Goal: Task Accomplishment & Management: Complete application form

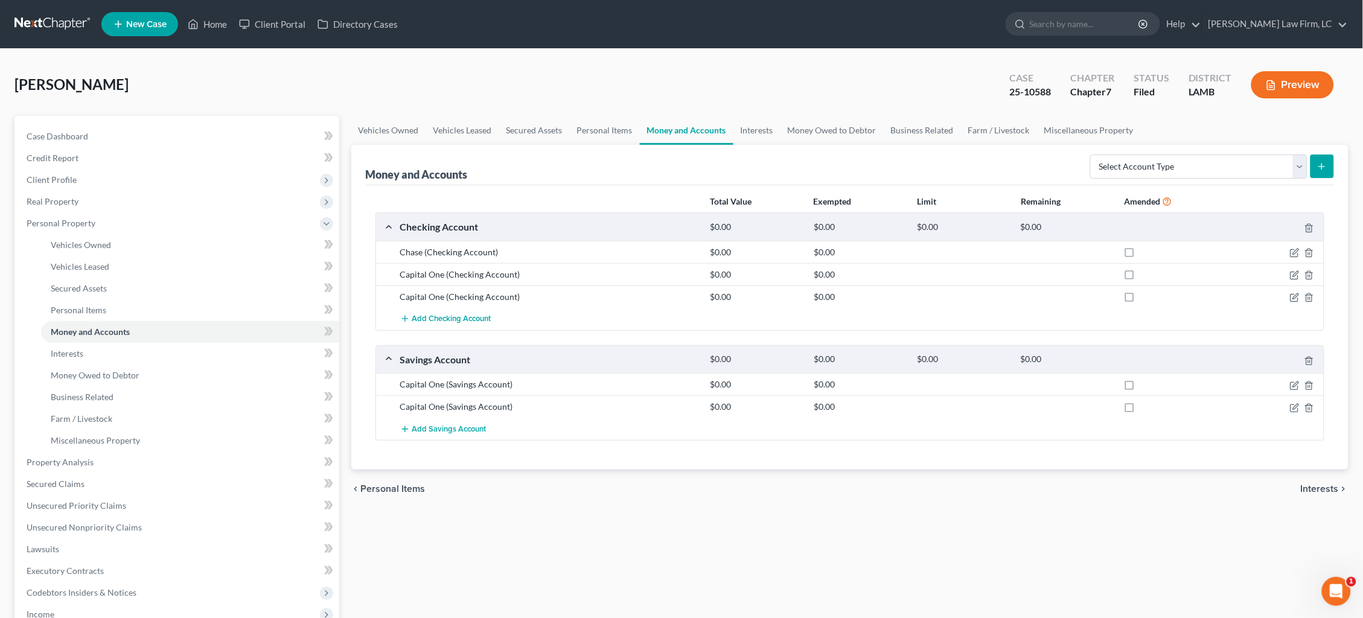
click at [46, 17] on link at bounding box center [52, 24] width 77 height 22
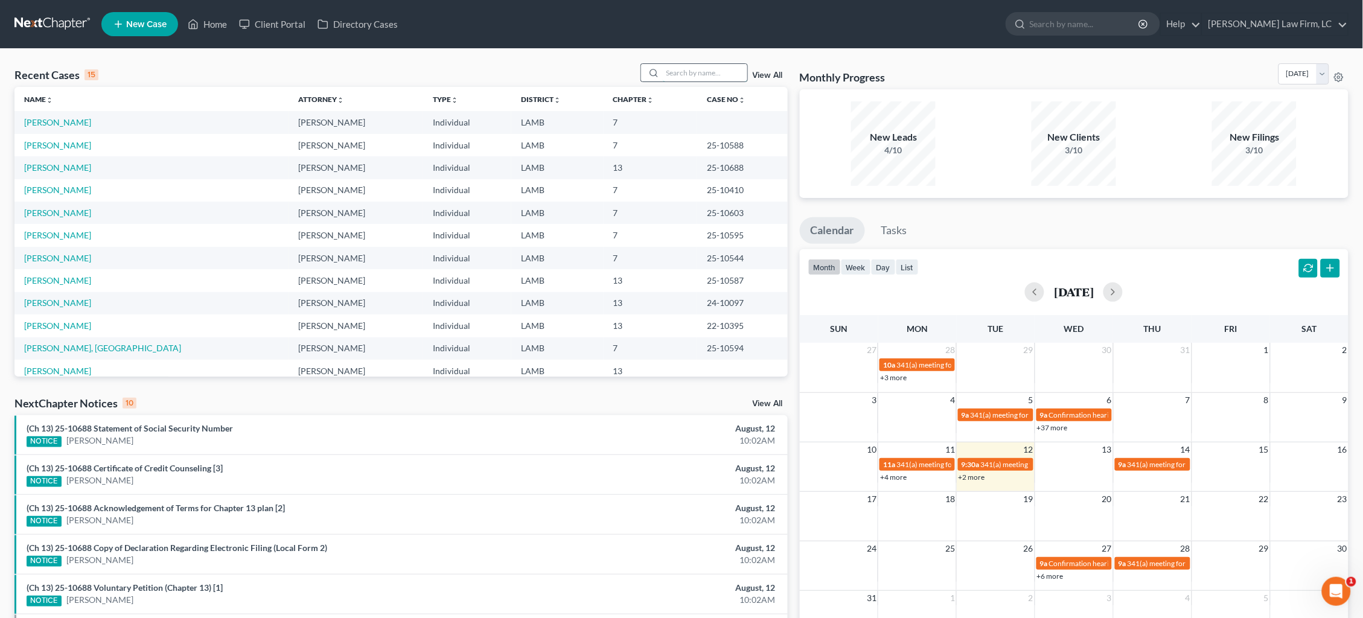
click at [686, 74] on input "search" at bounding box center [705, 73] width 85 height 18
type input "williams"
click at [63, 164] on link "[PERSON_NAME]" at bounding box center [57, 167] width 67 height 10
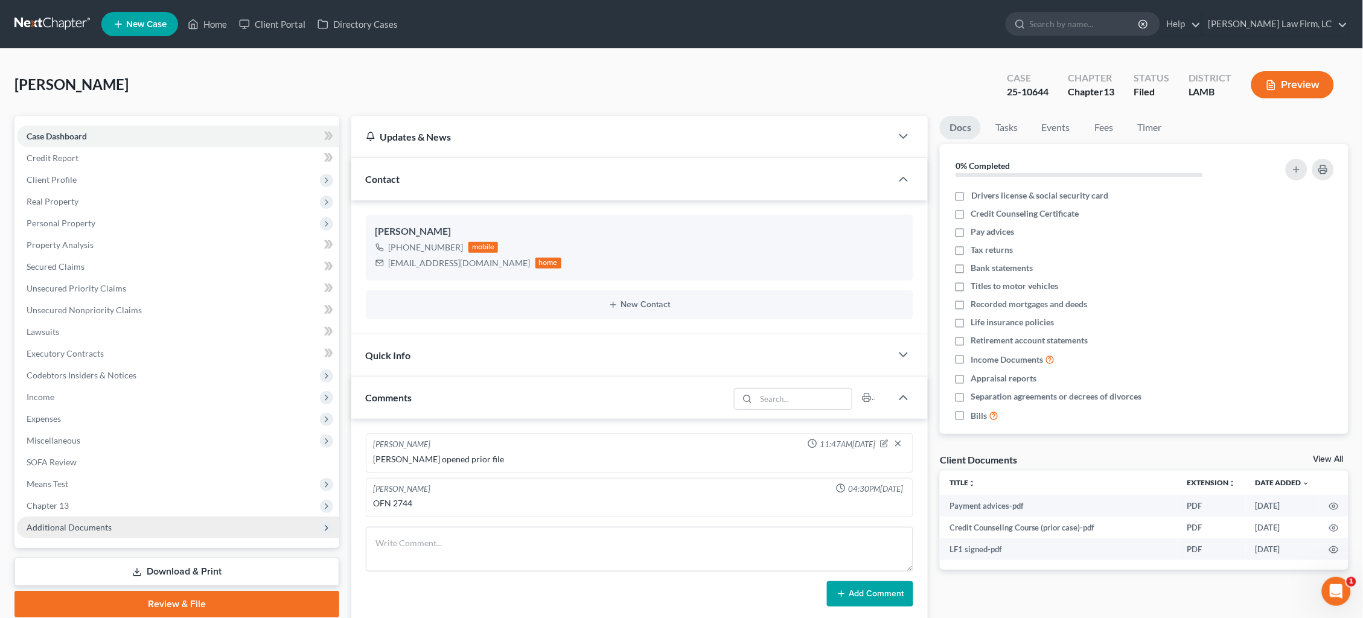
click at [101, 522] on span "Additional Documents" at bounding box center [69, 527] width 85 height 10
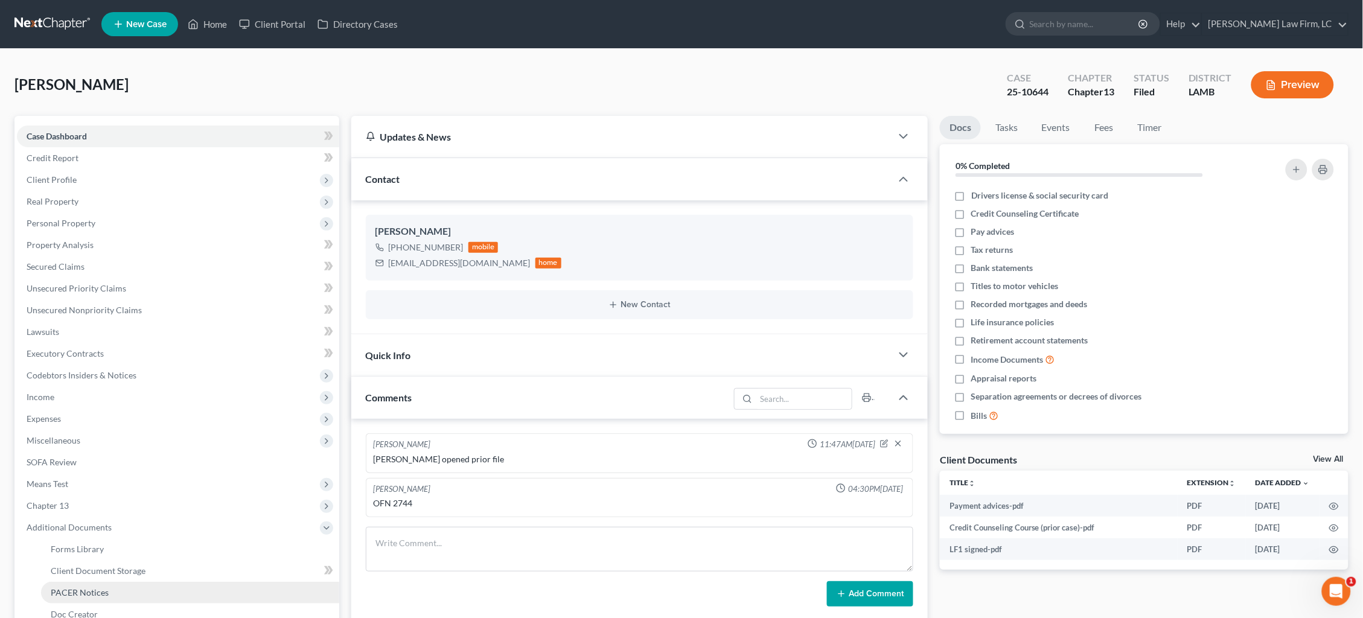
click at [89, 587] on span "PACER Notices" at bounding box center [80, 592] width 58 height 10
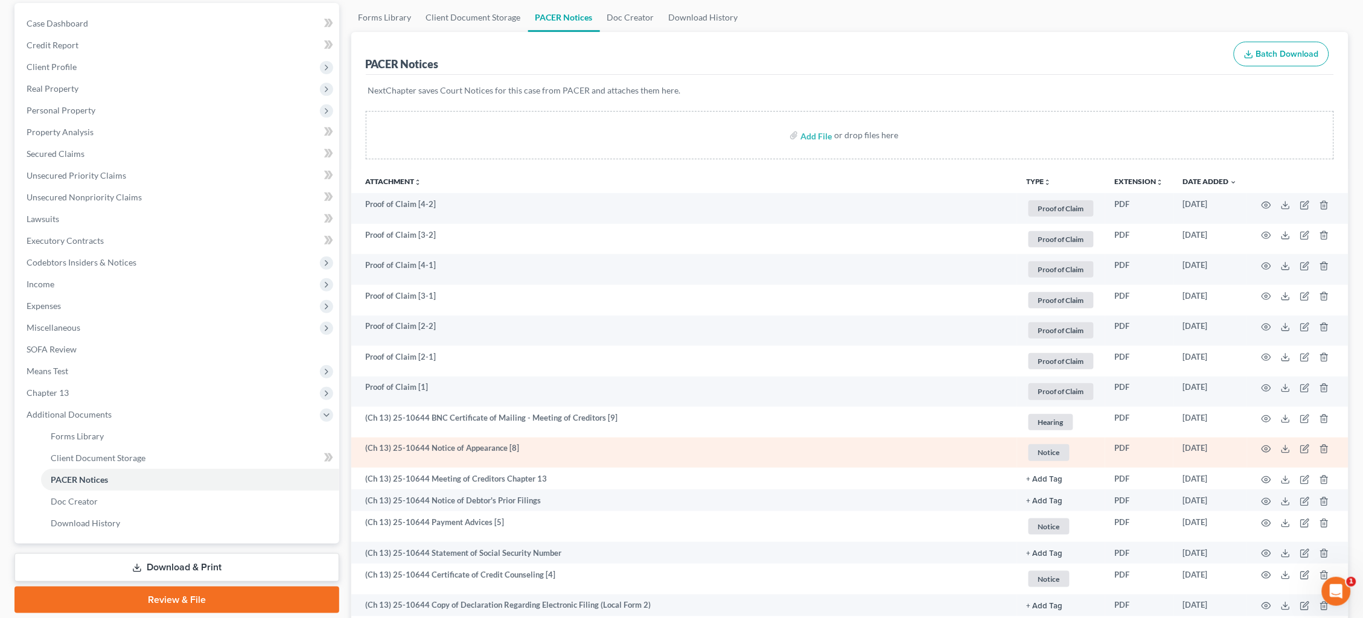
scroll to position [214, 0]
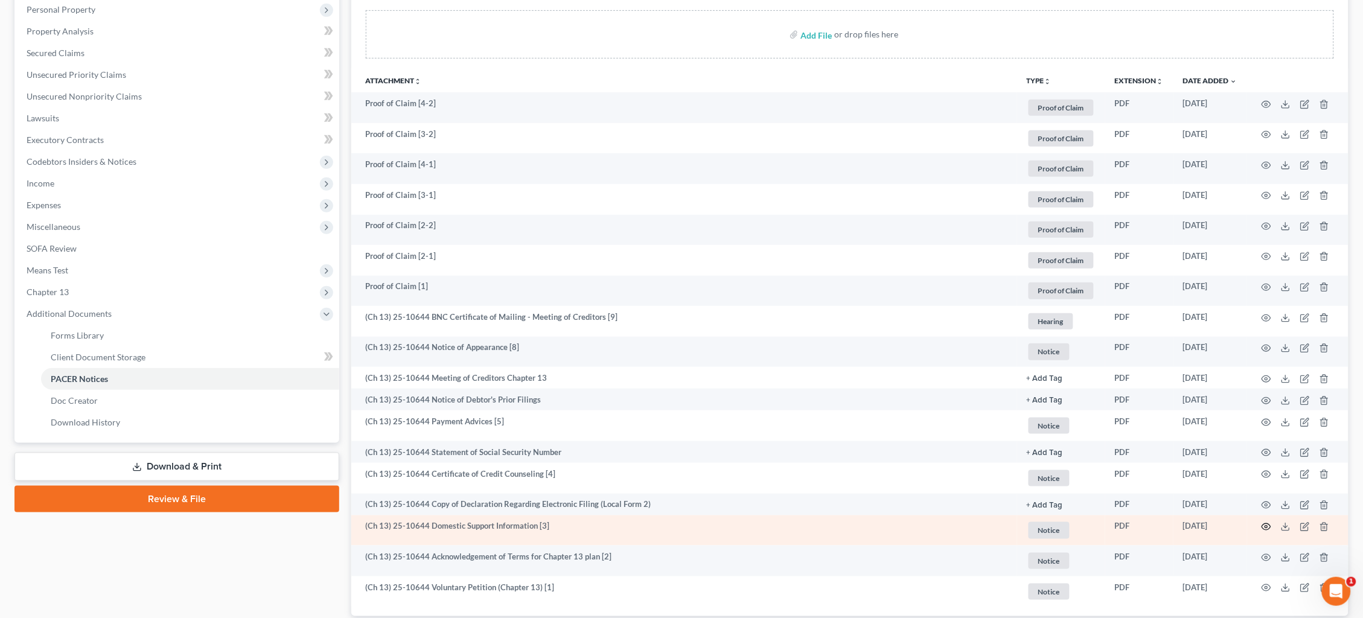
click at [1267, 522] on icon "button" at bounding box center [1267, 527] width 10 height 10
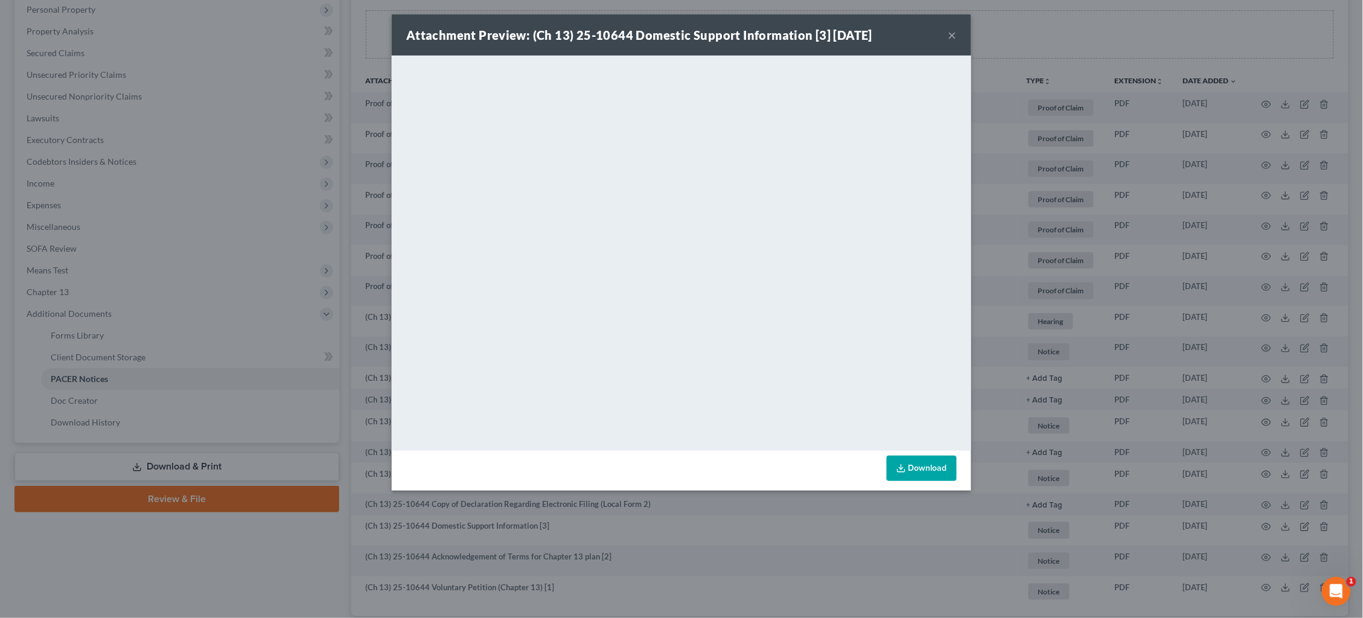
click at [1129, 85] on div "Attachment Preview: (Ch 13) 25-10644 Domestic Support Information [3] 07/29/202…" at bounding box center [681, 309] width 1363 height 618
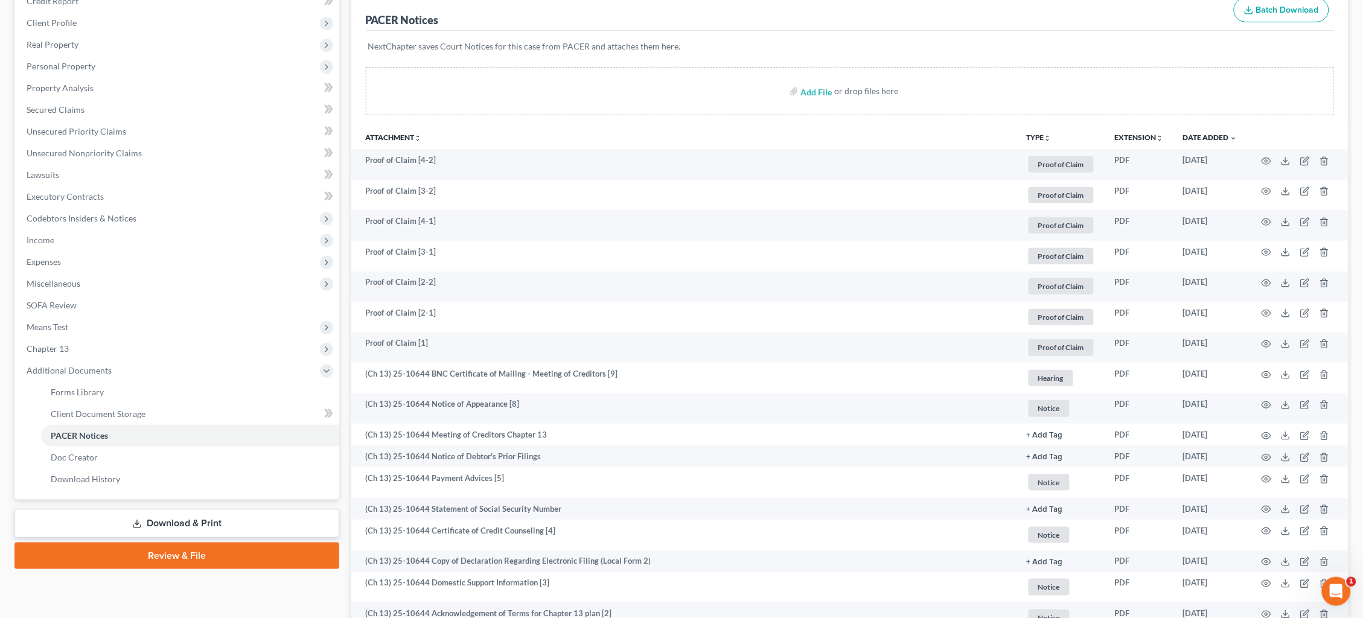
scroll to position [149, 0]
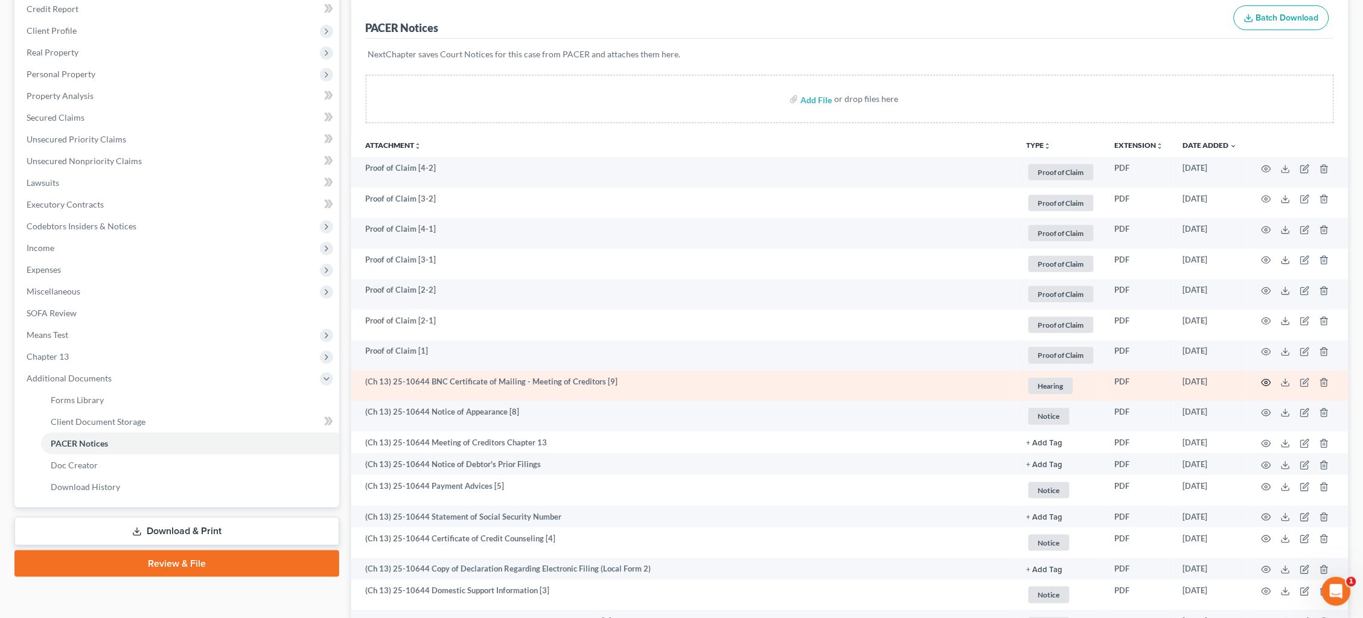
click at [1266, 378] on icon "button" at bounding box center [1267, 383] width 10 height 10
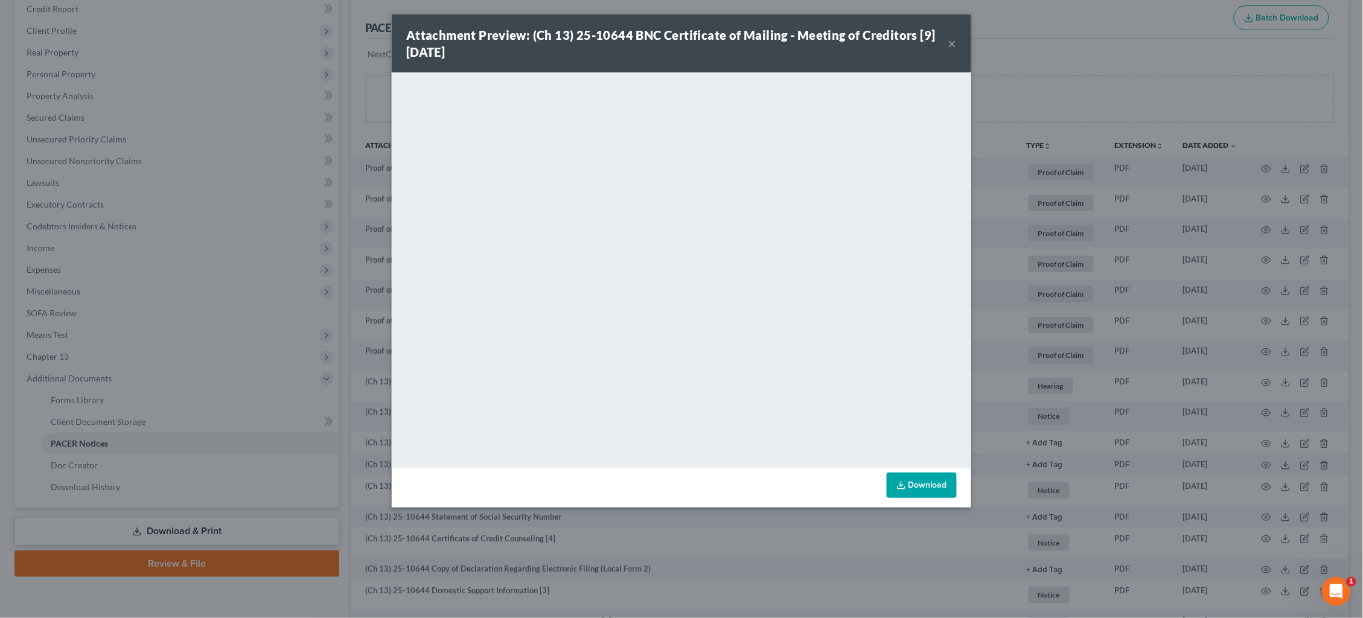
click at [1207, 296] on div "Attachment Preview: (Ch 13) 25-10644 BNC Certificate of Mailing - Meeting of Cr…" at bounding box center [681, 309] width 1363 height 618
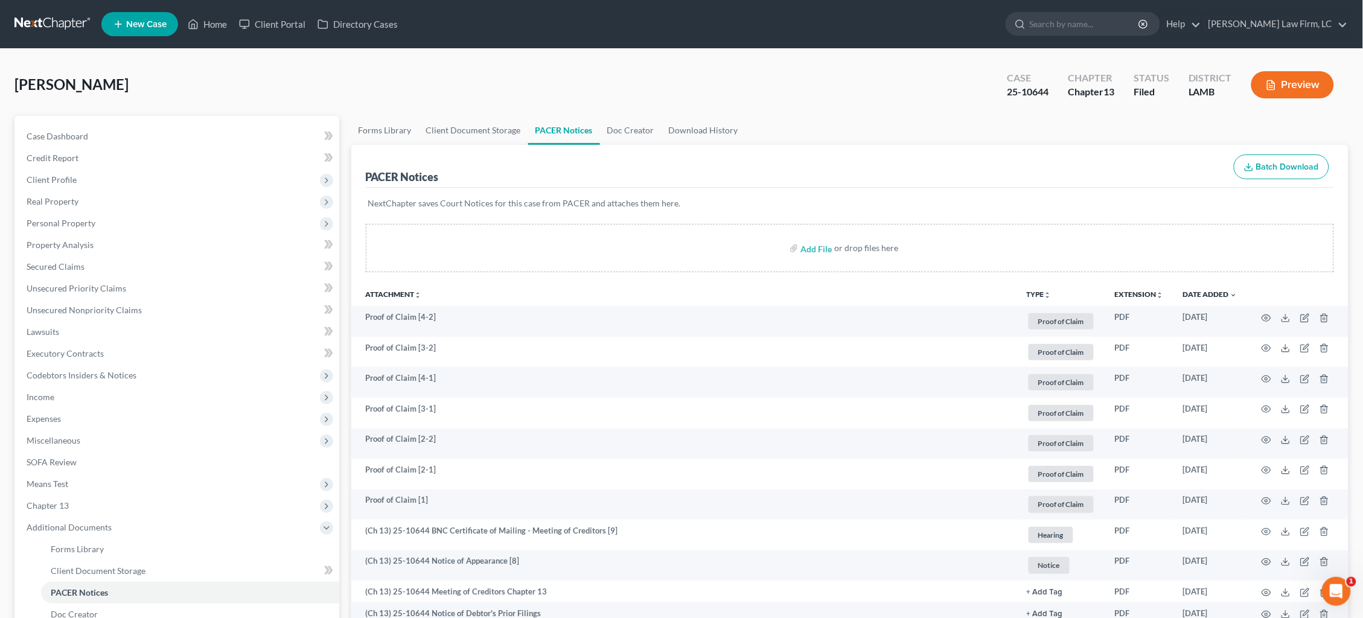
scroll to position [0, 0]
click at [47, 24] on link at bounding box center [52, 24] width 77 height 22
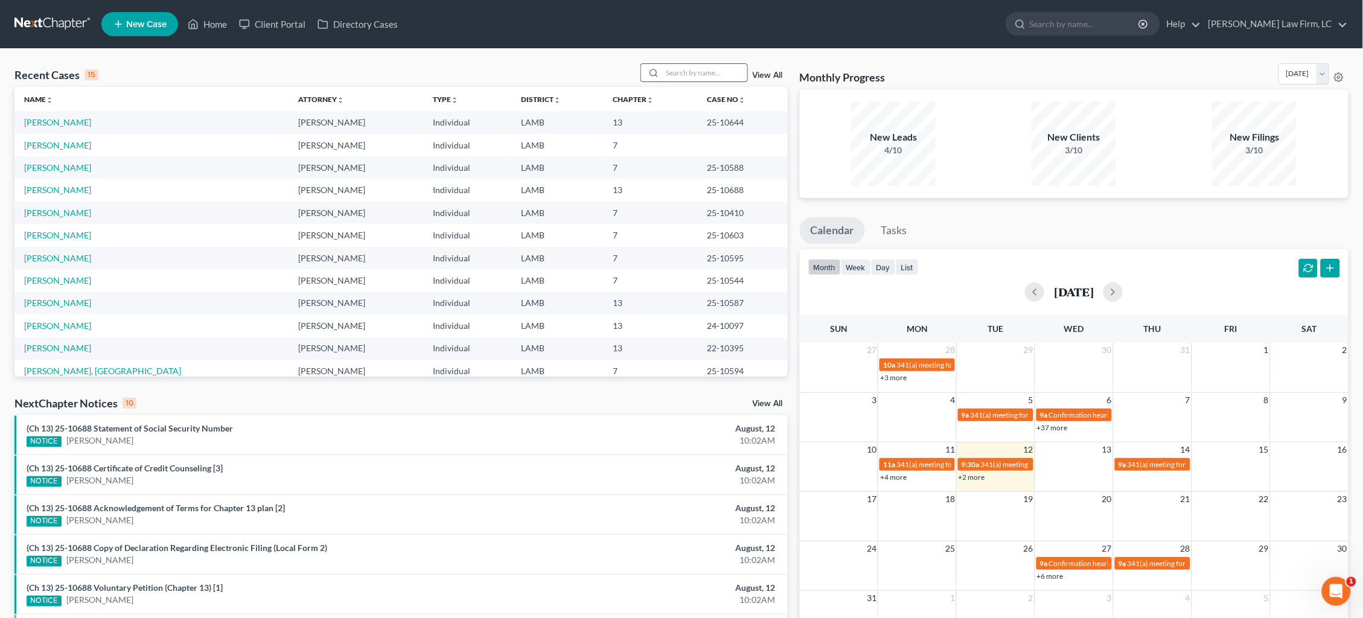
click at [703, 81] on div "Recent Cases 15 View All" at bounding box center [400, 75] width 773 height 24
click at [706, 77] on input "search" at bounding box center [705, 73] width 85 height 18
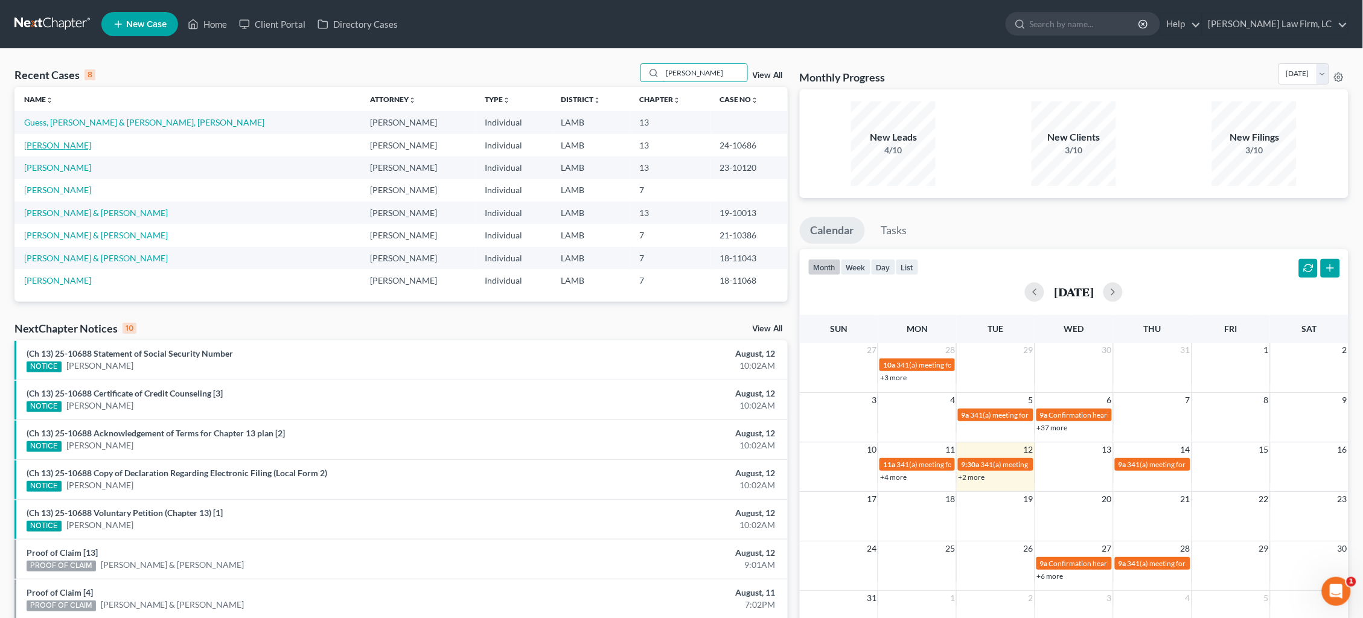
type input "Michelle"
click at [66, 148] on link "[PERSON_NAME]" at bounding box center [57, 145] width 67 height 10
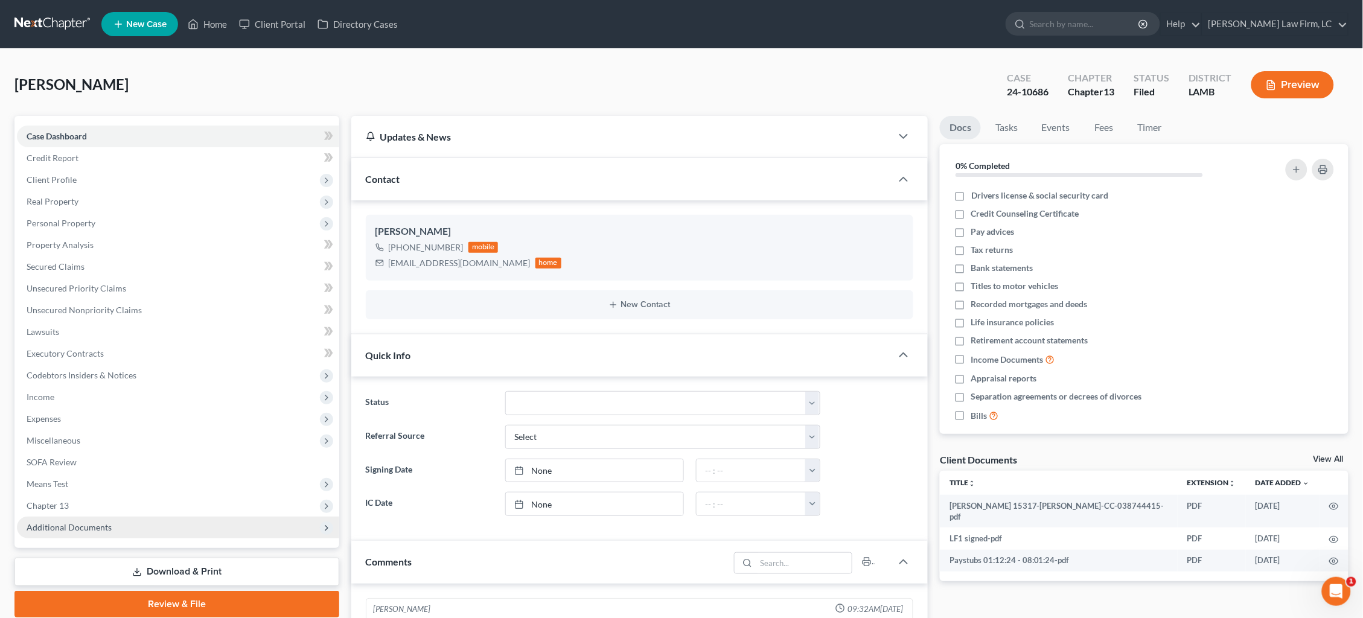
click at [91, 522] on span "Additional Documents" at bounding box center [69, 527] width 85 height 10
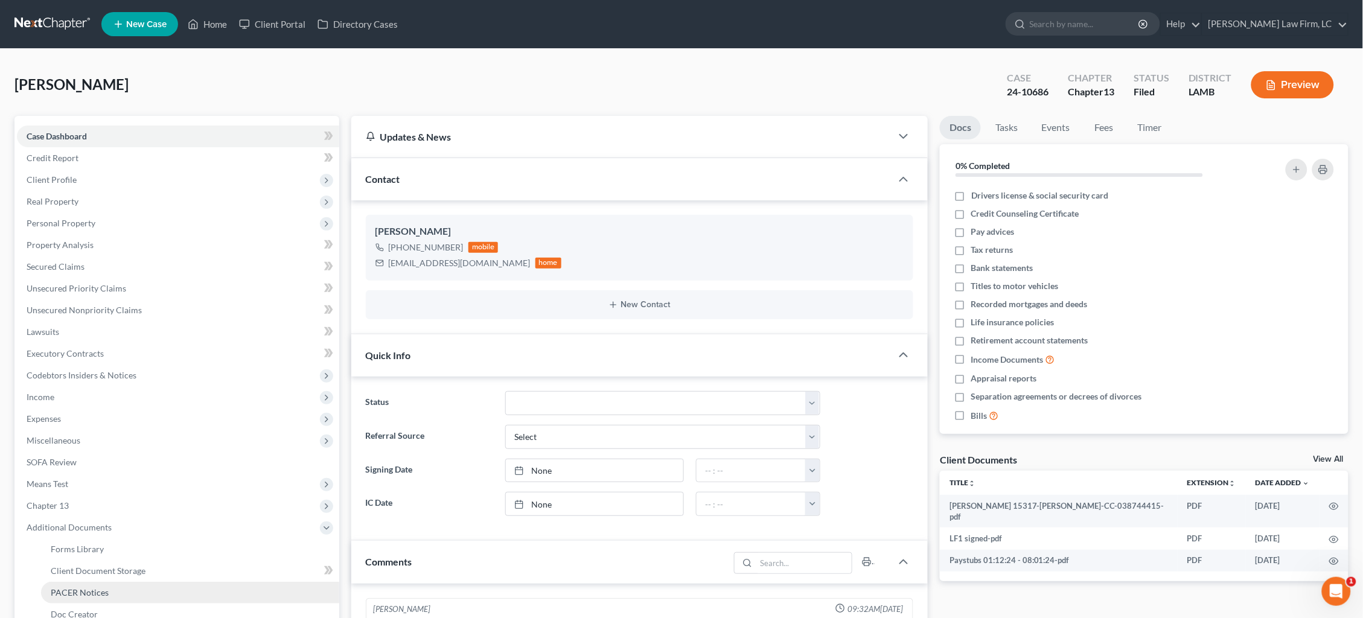
click at [92, 587] on span "PACER Notices" at bounding box center [80, 592] width 58 height 10
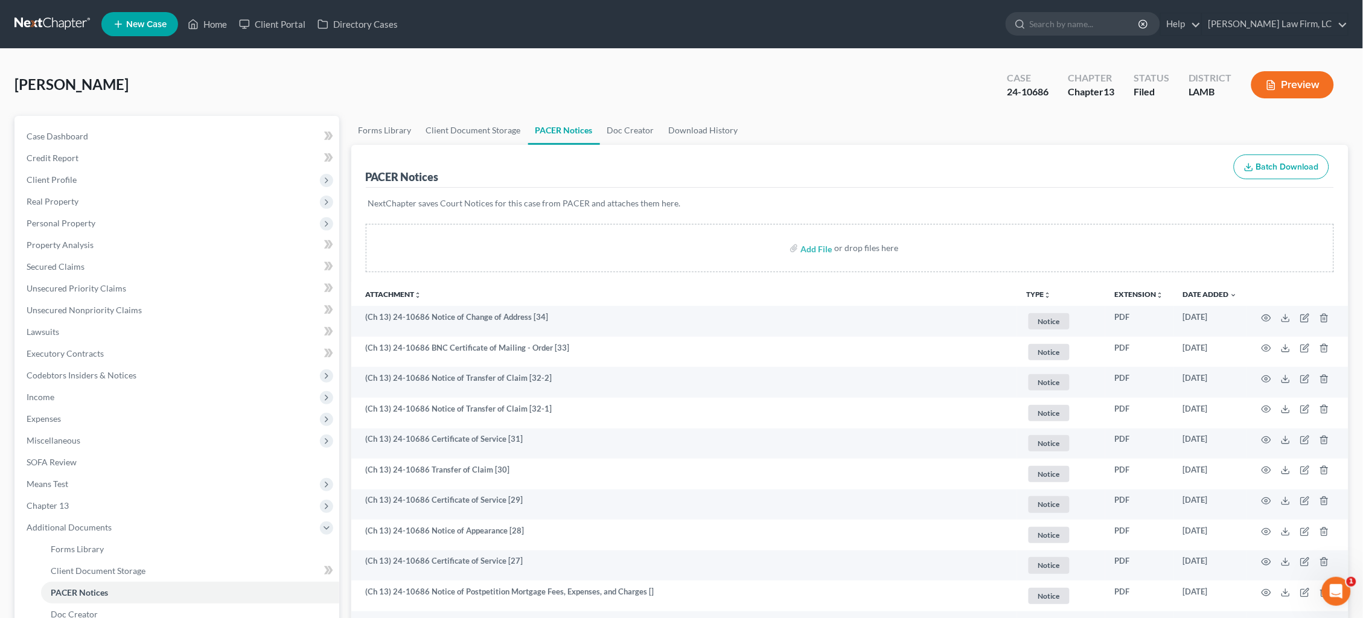
click at [37, 21] on link at bounding box center [52, 24] width 77 height 22
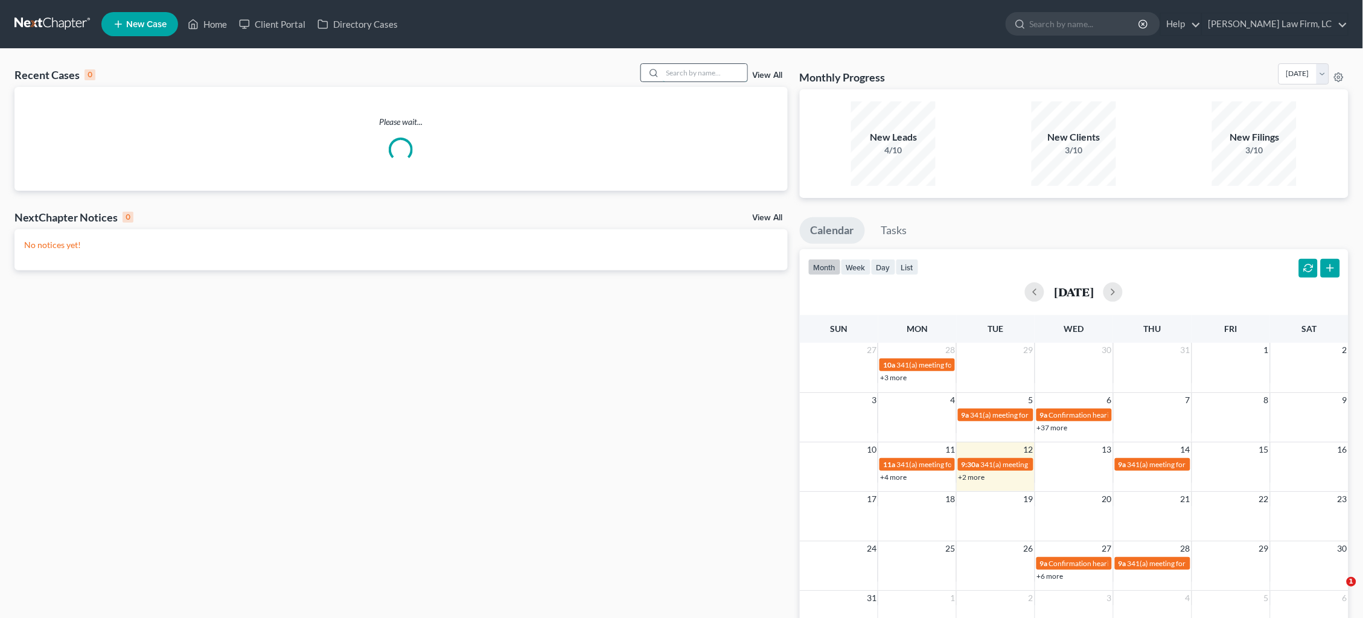
click at [720, 71] on input "search" at bounding box center [705, 73] width 85 height 18
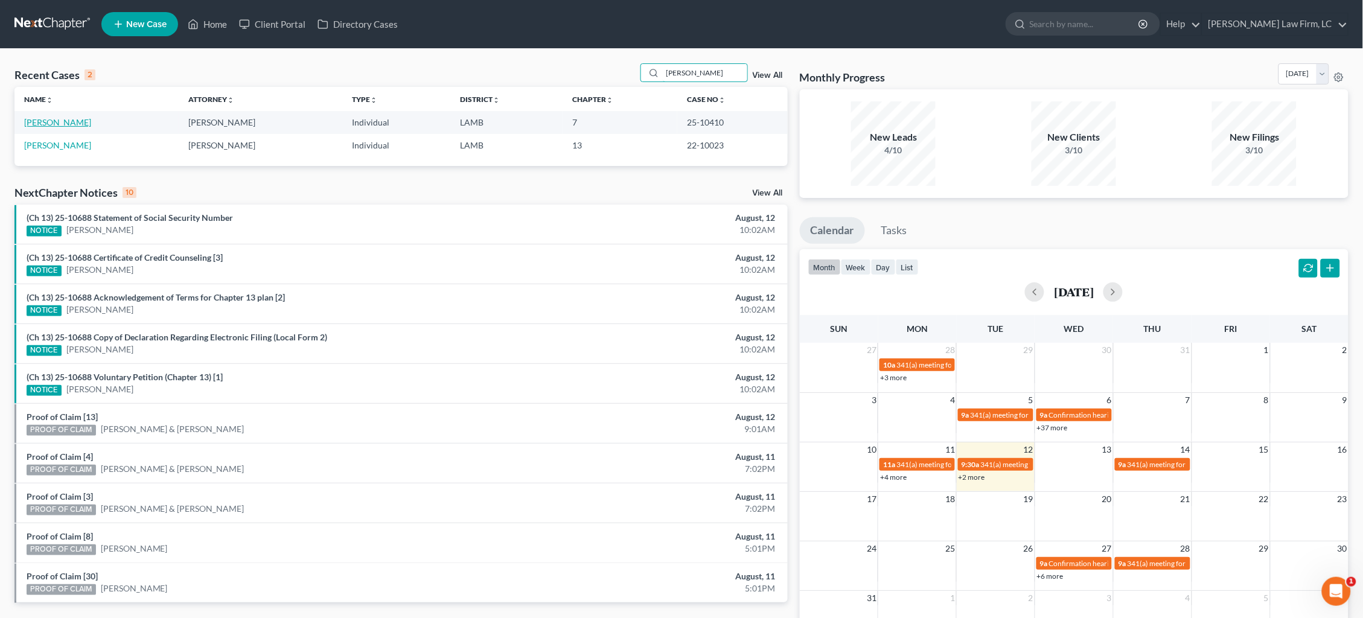
type input "fisher"
click at [51, 121] on link "[PERSON_NAME]" at bounding box center [57, 122] width 67 height 10
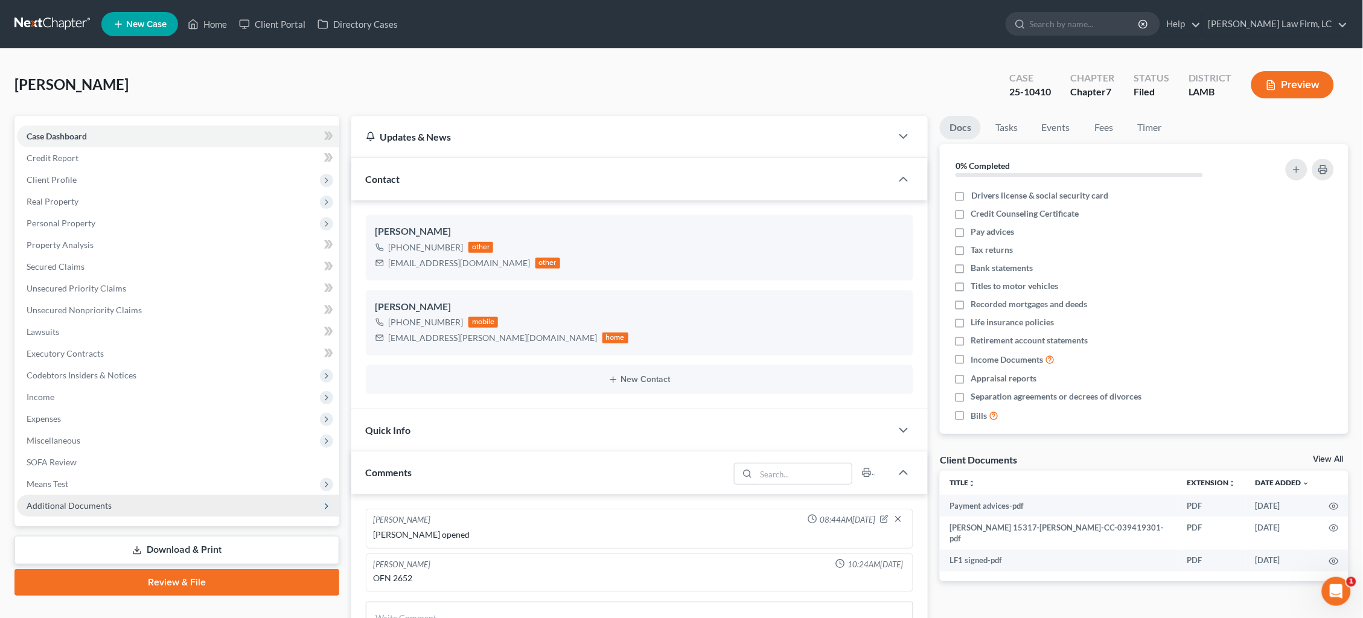
click at [106, 500] on span "Additional Documents" at bounding box center [69, 505] width 85 height 10
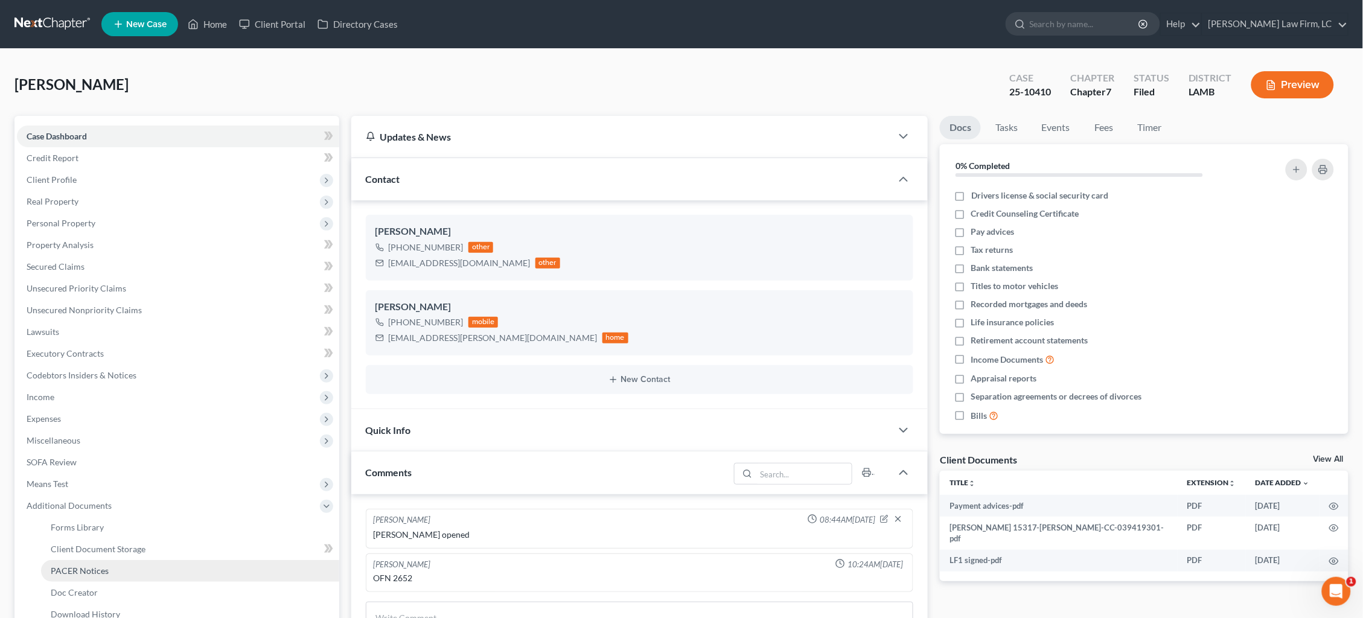
click at [111, 560] on link "PACER Notices" at bounding box center [190, 571] width 298 height 22
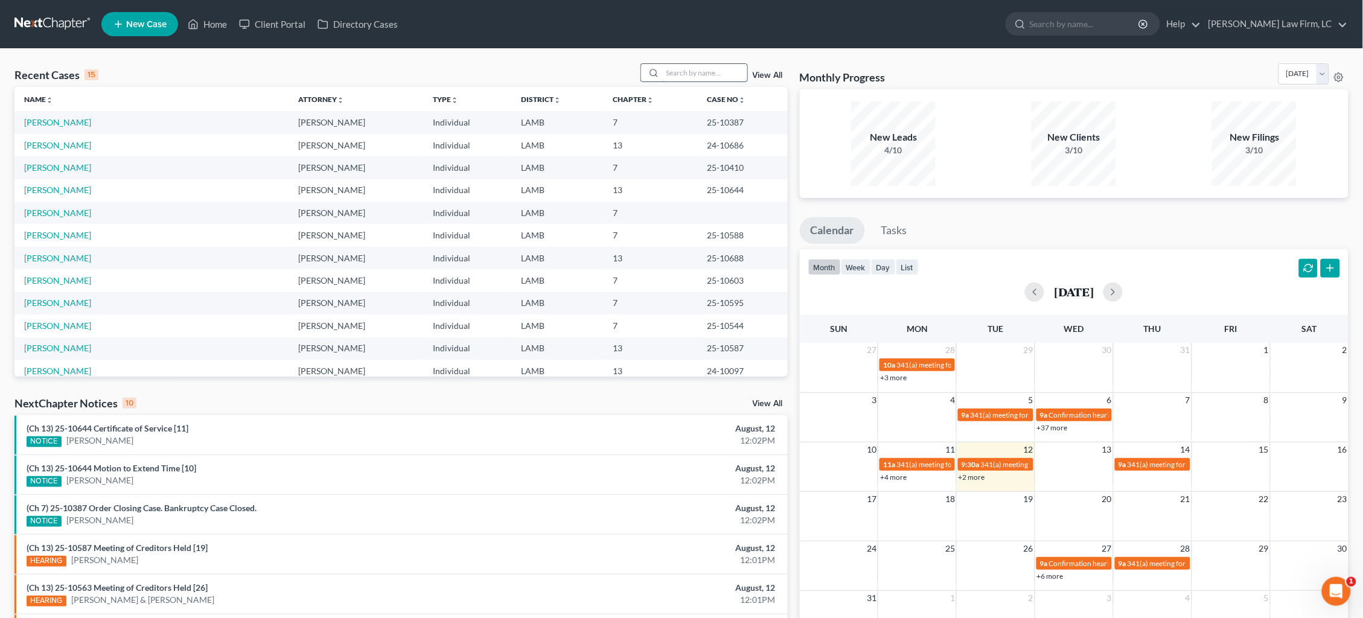
click at [698, 72] on input "search" at bounding box center [705, 73] width 85 height 18
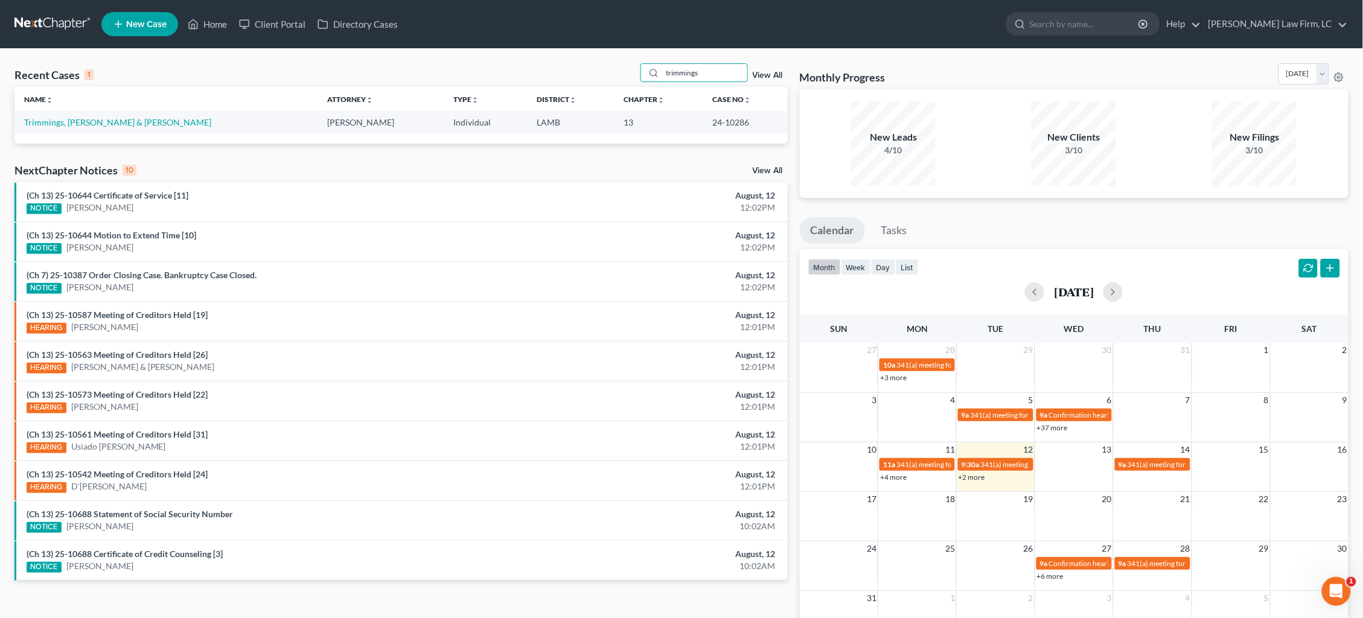
type input "trimmings"
click at [74, 128] on td "Trimmings, [PERSON_NAME] & [PERSON_NAME]" at bounding box center [165, 122] width 303 height 22
click at [75, 123] on link "Trimmings, [PERSON_NAME] & [PERSON_NAME]" at bounding box center [117, 122] width 187 height 10
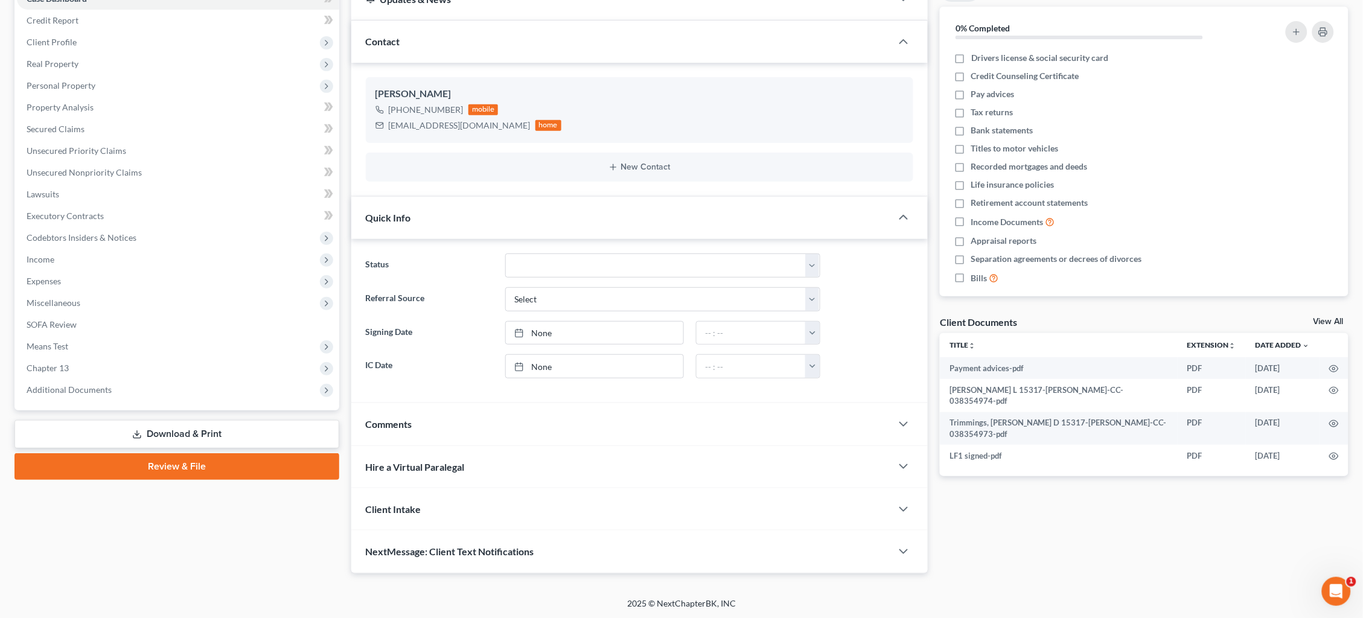
scroll to position [136, 0]
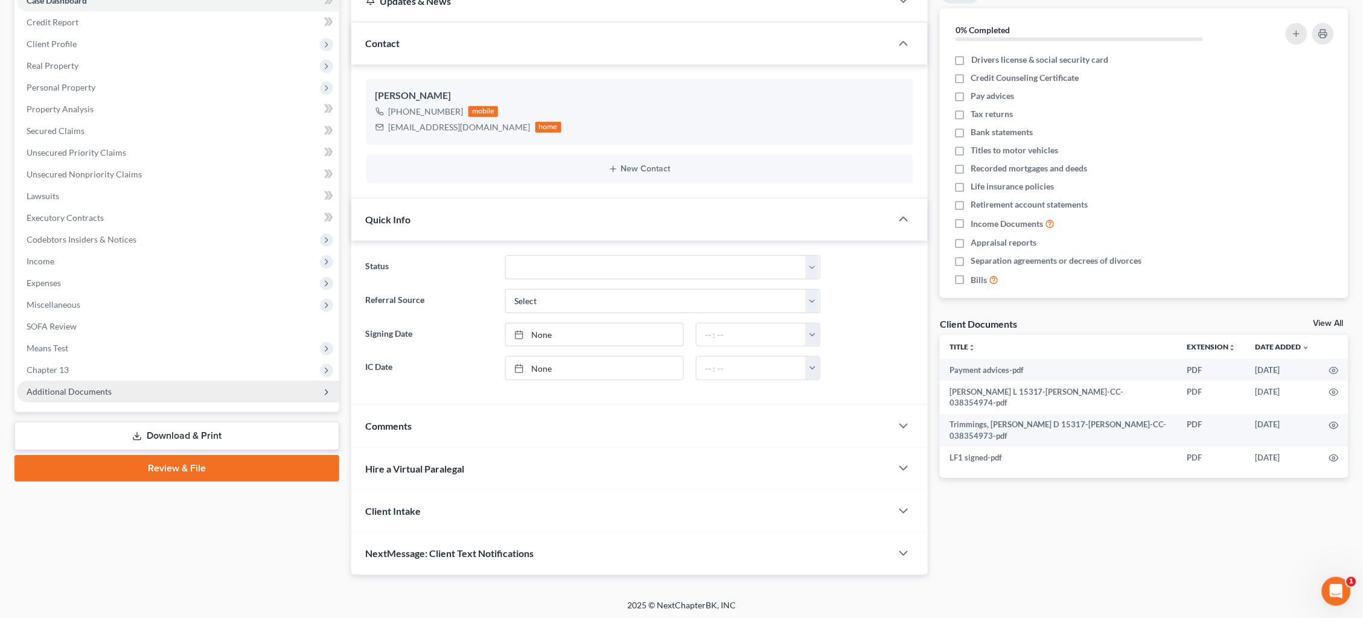
click at [144, 381] on span "Additional Documents" at bounding box center [178, 392] width 322 height 22
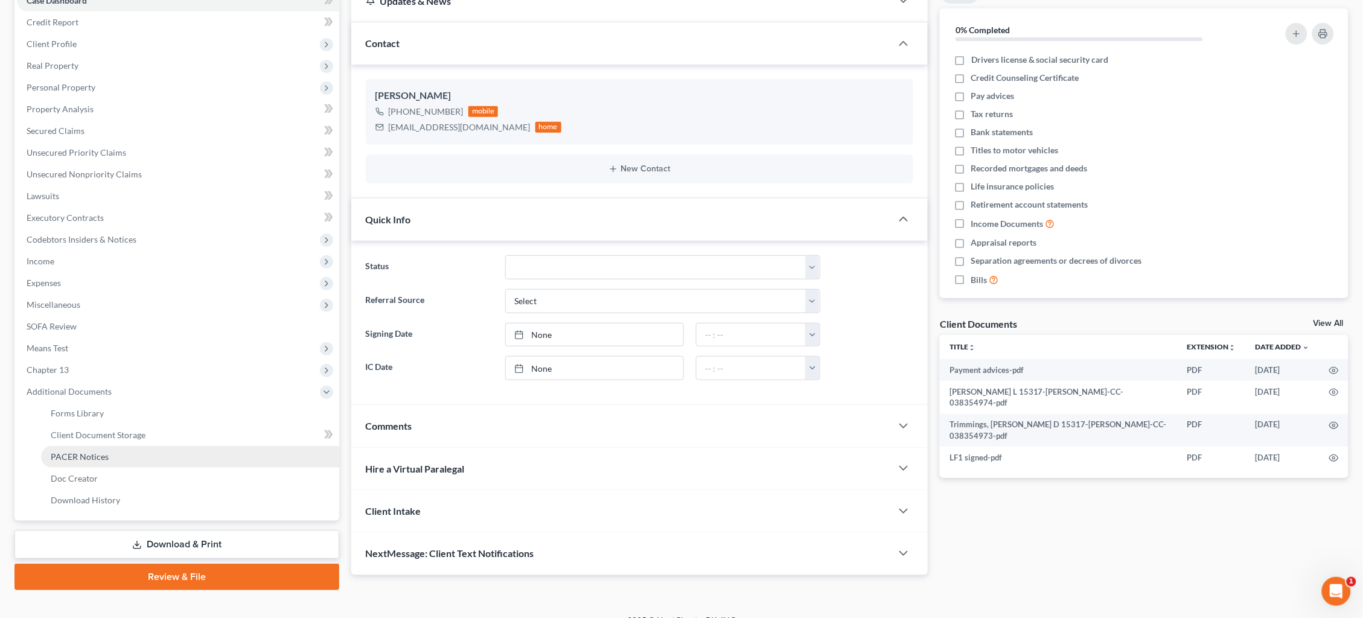
click at [133, 446] on link "PACER Notices" at bounding box center [190, 457] width 298 height 22
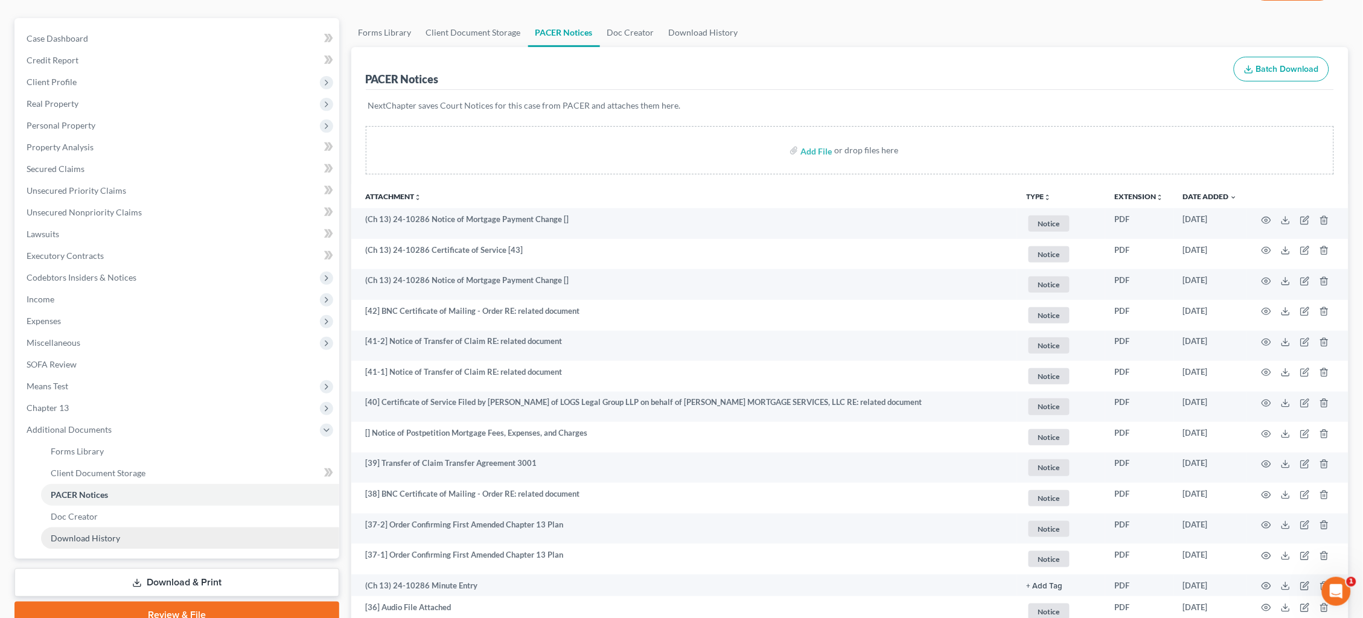
scroll to position [103, 0]
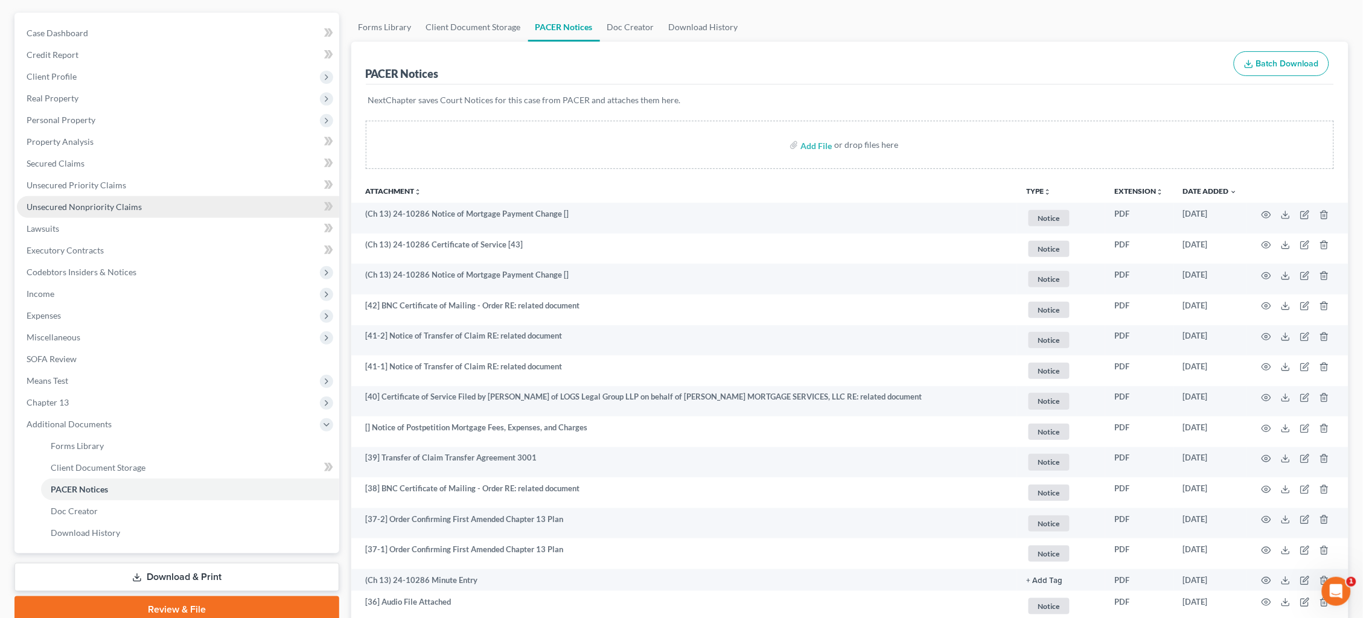
click at [146, 196] on link "Unsecured Nonpriority Claims" at bounding box center [178, 207] width 322 height 22
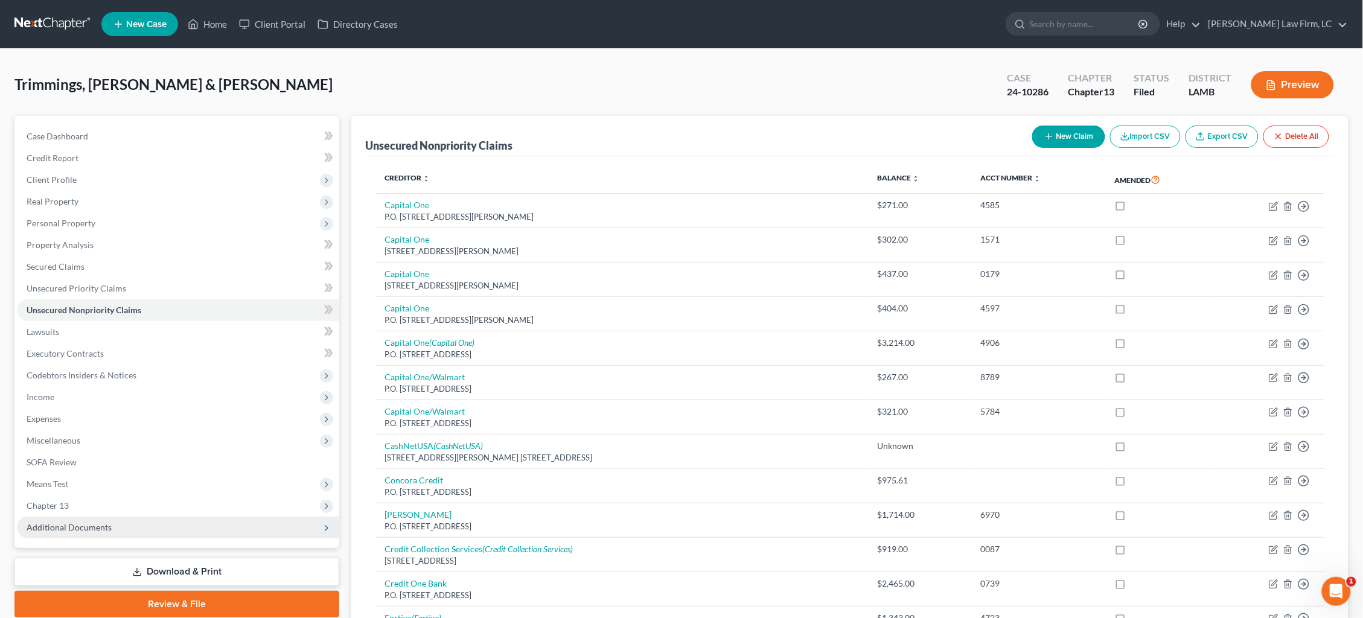
drag, startPoint x: 130, startPoint y: 510, endPoint x: 122, endPoint y: 508, distance: 8.6
click at [122, 517] on span "Additional Documents" at bounding box center [178, 528] width 322 height 22
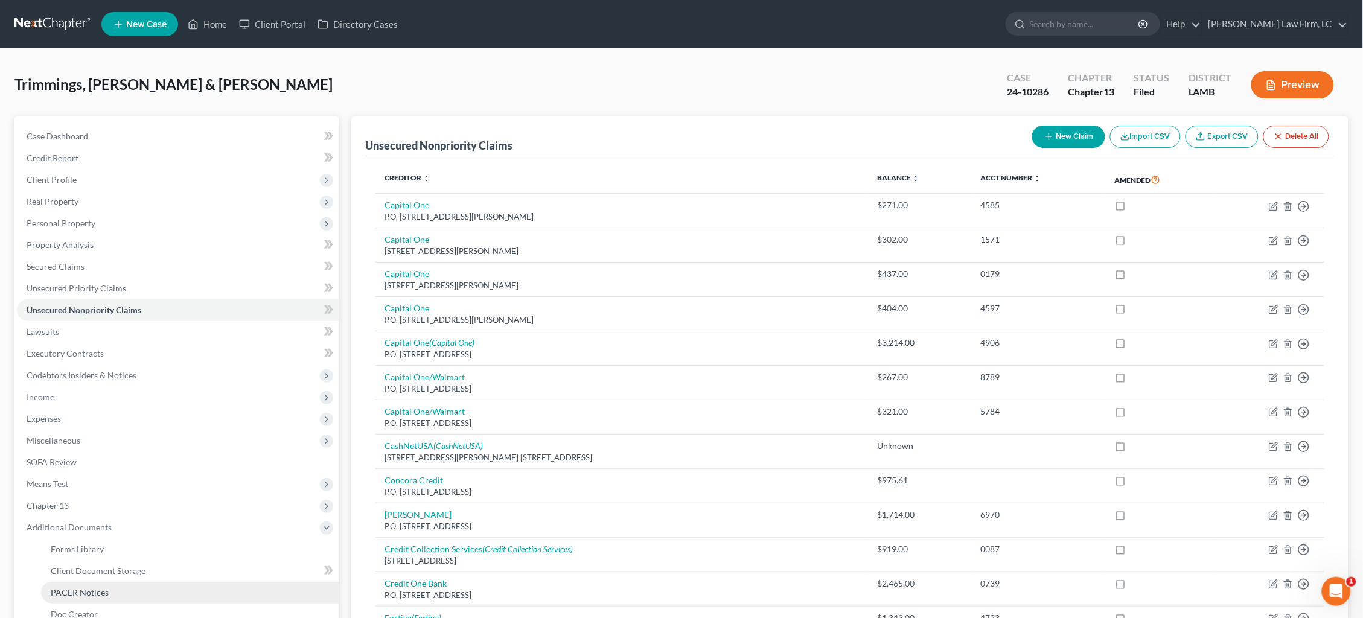
click at [106, 582] on link "PACER Notices" at bounding box center [190, 593] width 298 height 22
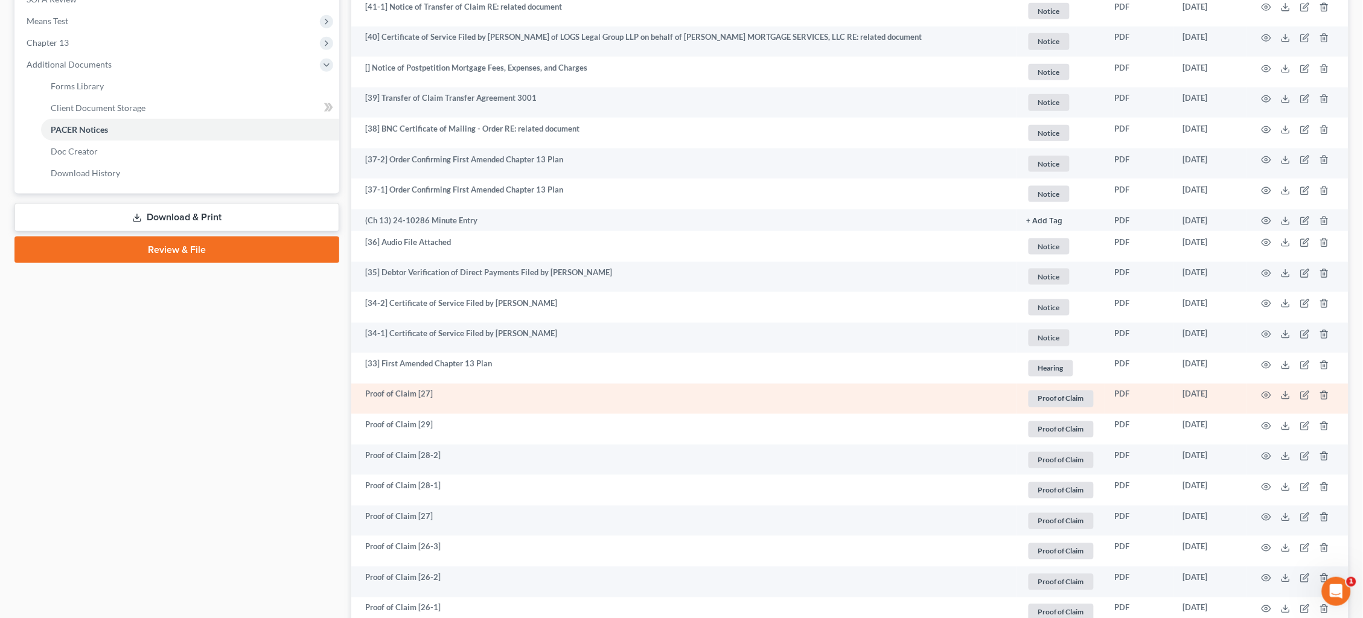
scroll to position [464, 0]
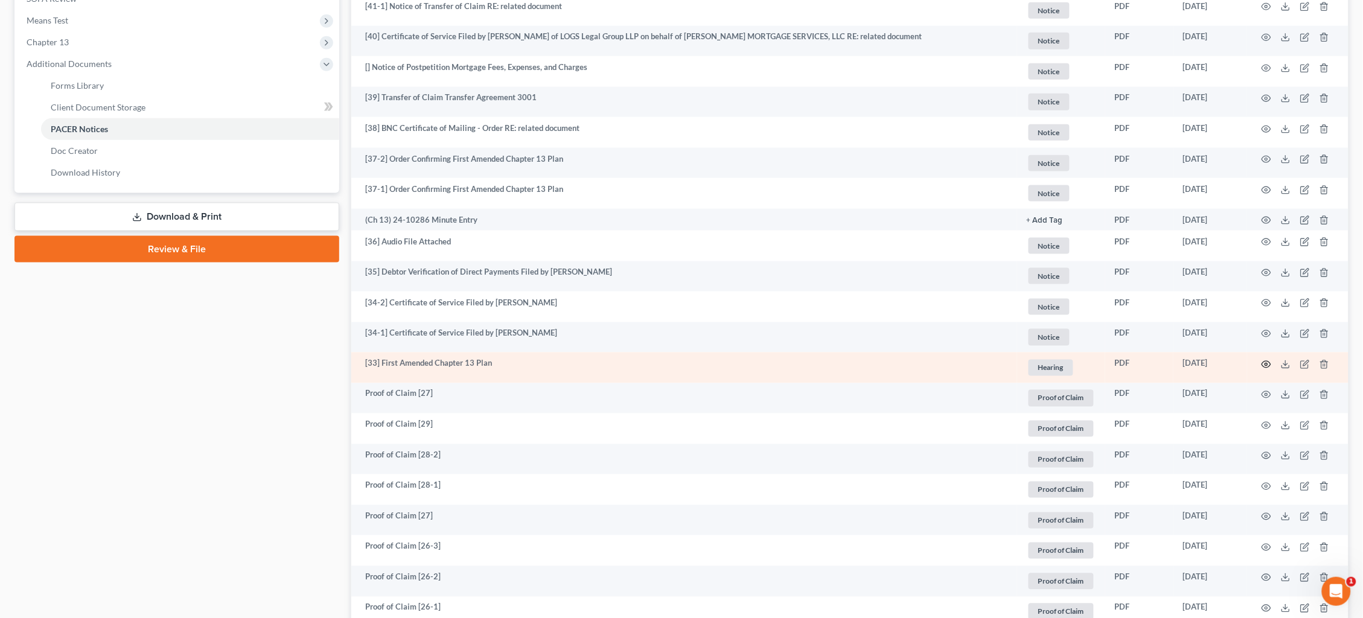
click at [1266, 360] on icon "button" at bounding box center [1267, 365] width 10 height 10
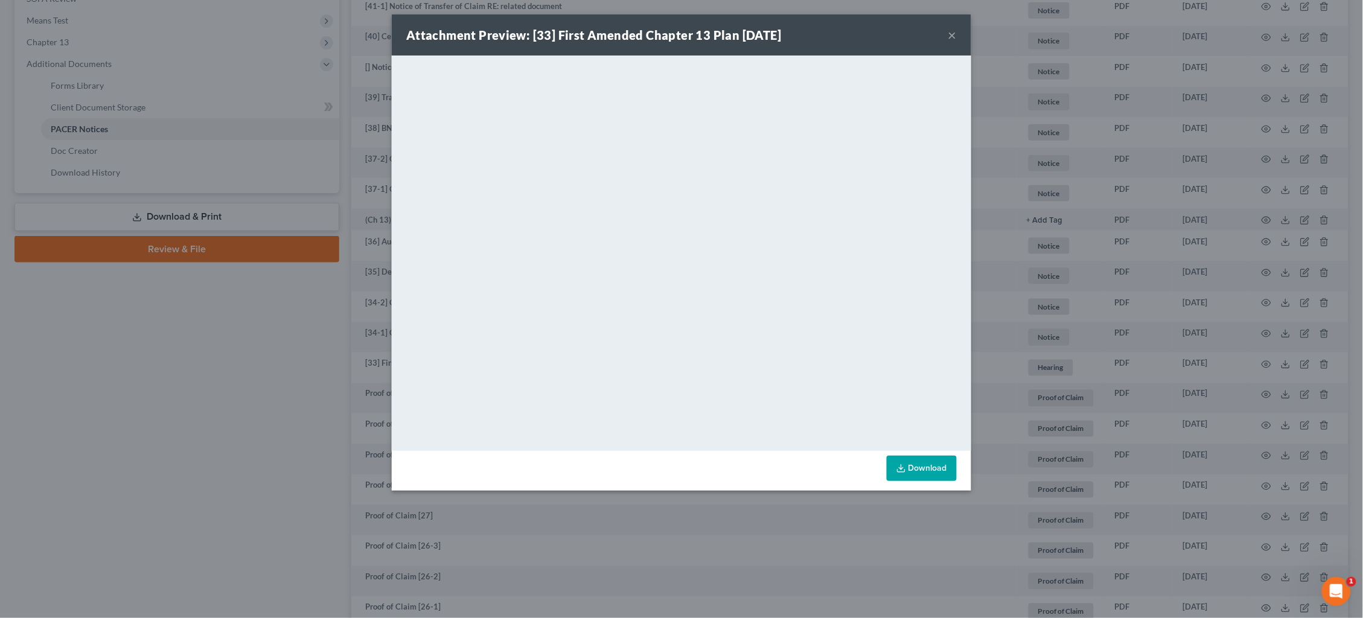
click at [1132, 320] on div "Attachment Preview: [33] First Amended Chapter 13 Plan 07/02/2024 × <object ng-…" at bounding box center [681, 309] width 1363 height 618
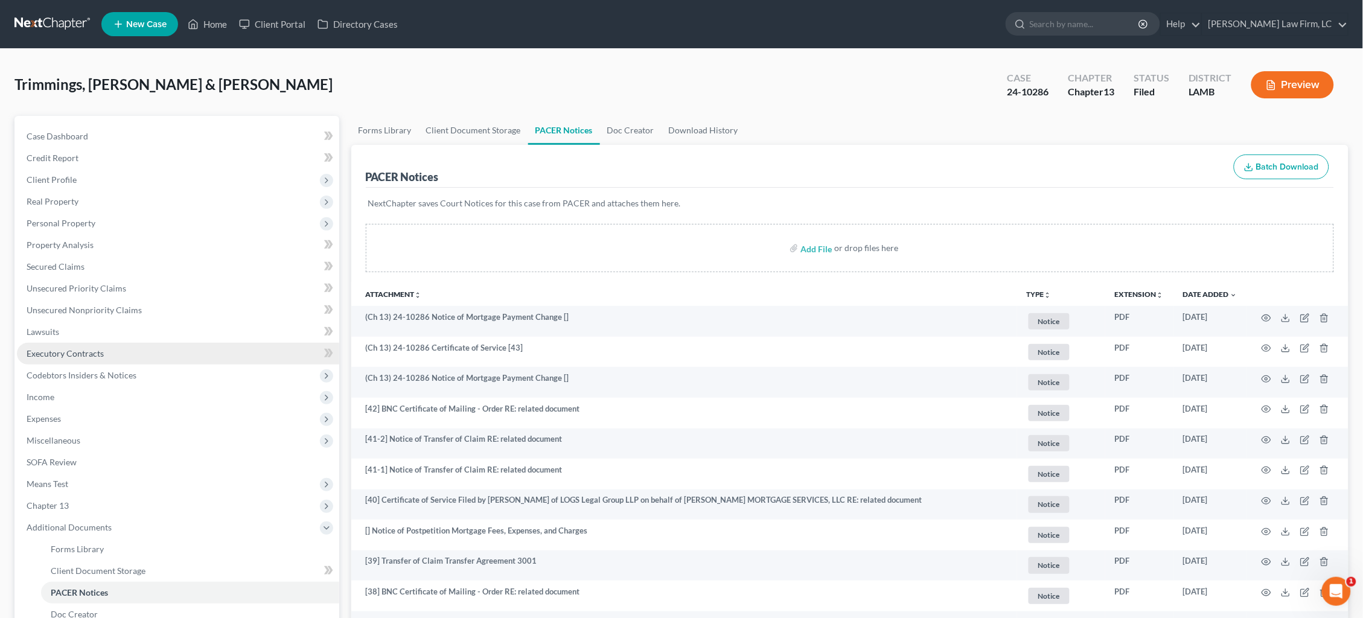
scroll to position [0, 0]
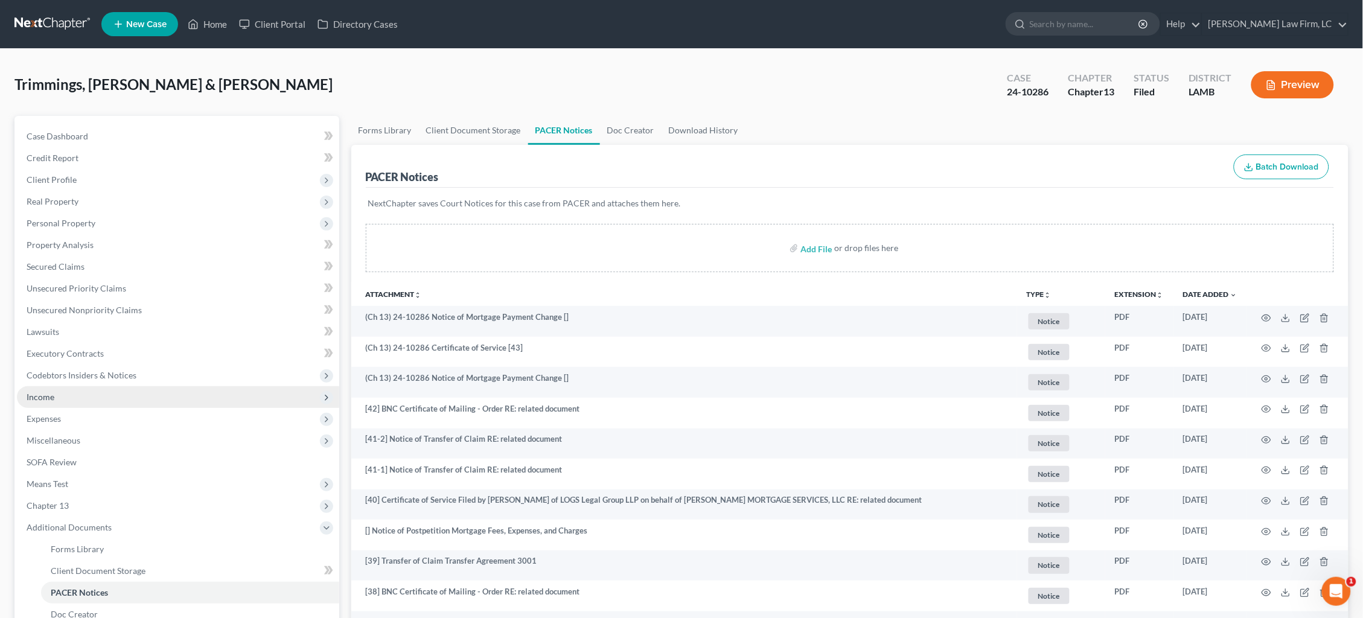
click at [83, 388] on span "Income" at bounding box center [178, 397] width 322 height 22
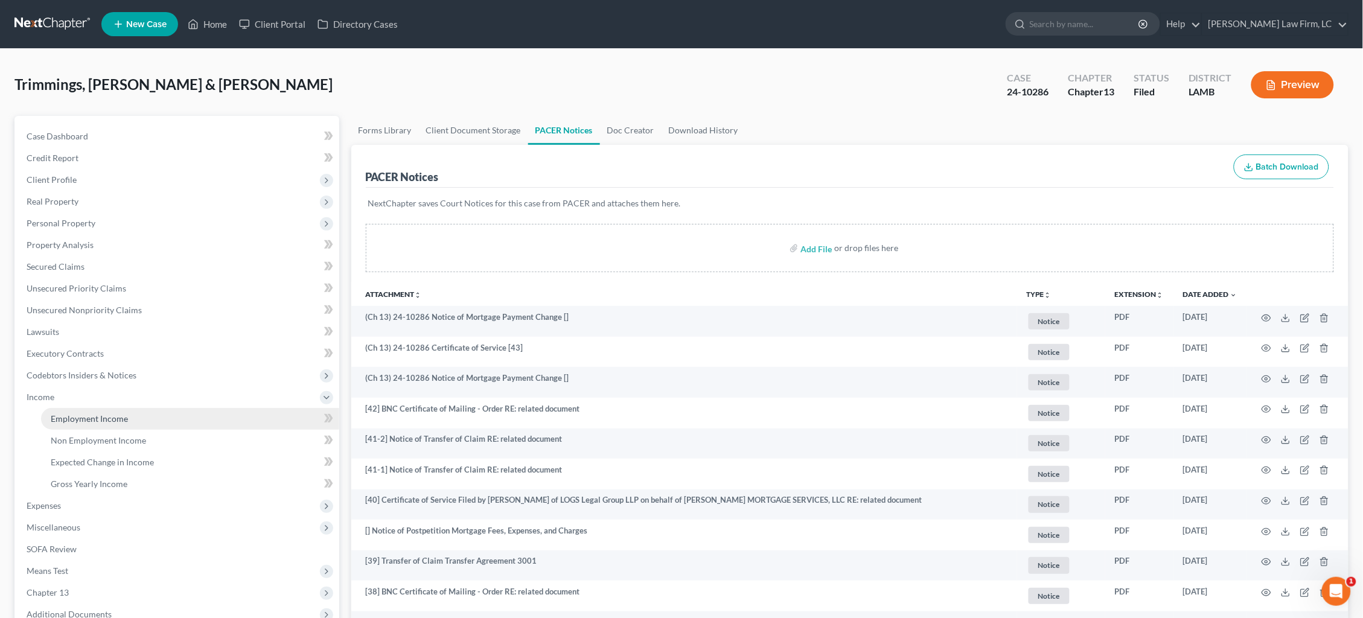
click at [107, 413] on span "Employment Income" at bounding box center [89, 418] width 77 height 10
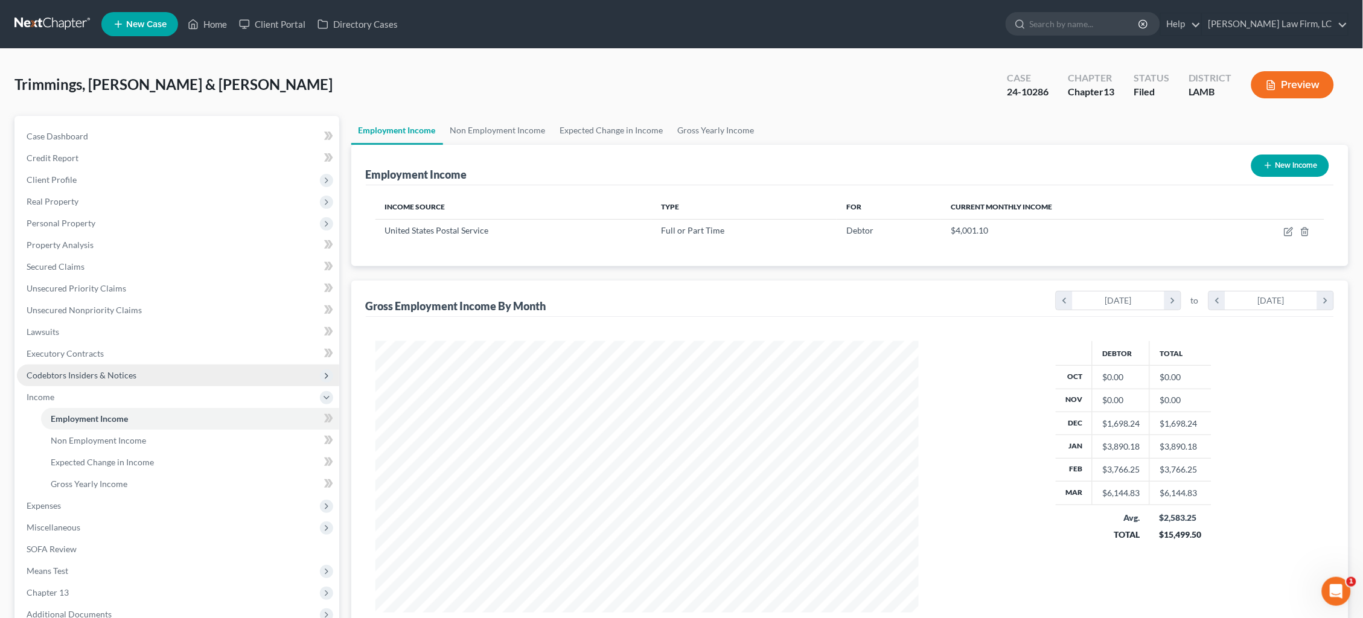
scroll to position [271, 568]
click at [503, 131] on link "Non Employment Income" at bounding box center [498, 130] width 110 height 29
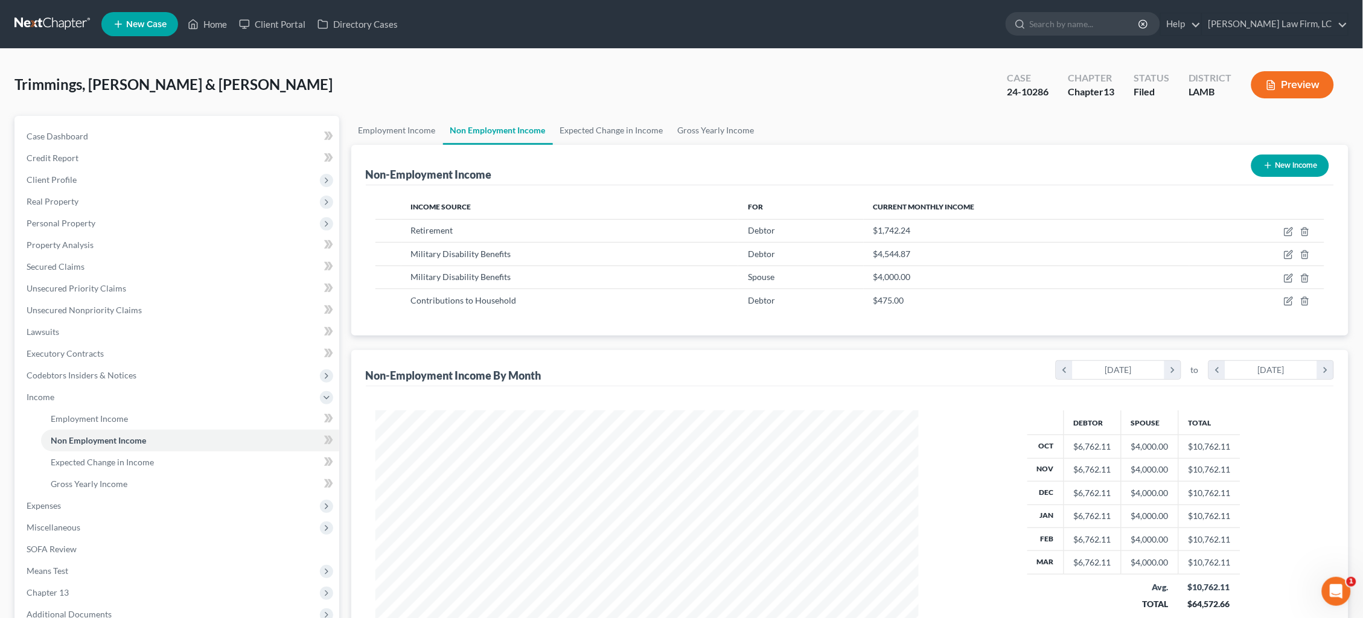
scroll to position [271, 568]
click at [417, 127] on link "Employment Income" at bounding box center [397, 130] width 92 height 29
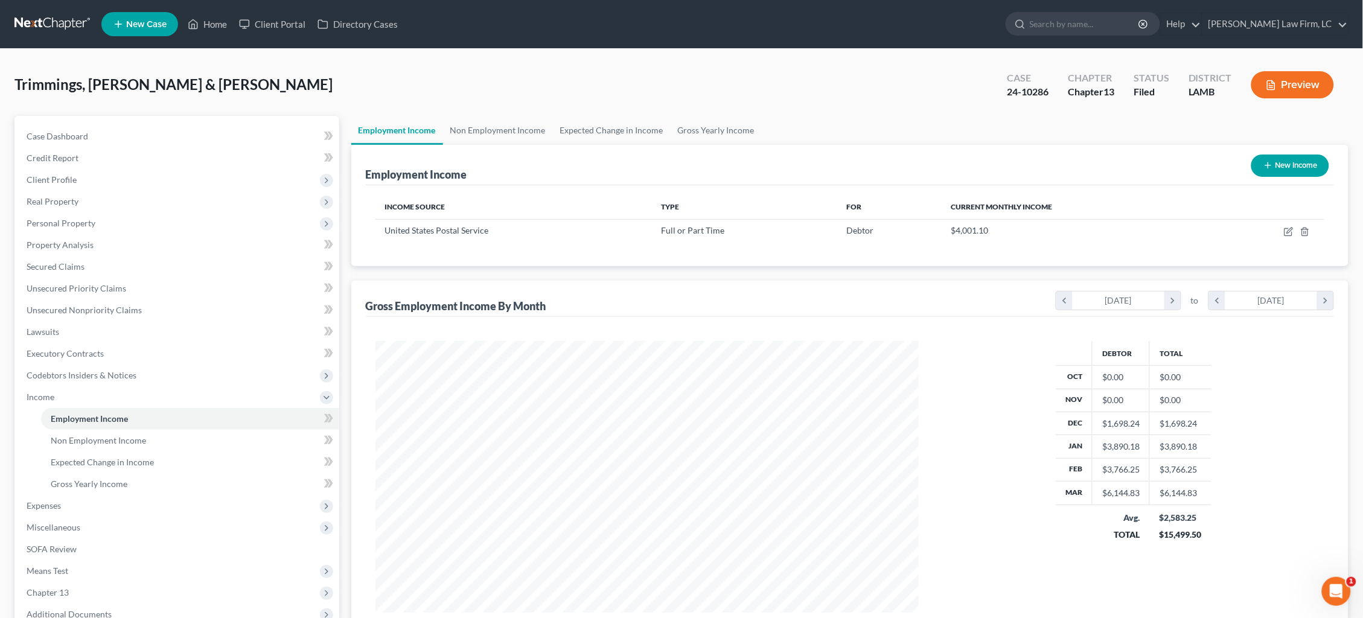
click at [43, 19] on link at bounding box center [52, 24] width 77 height 22
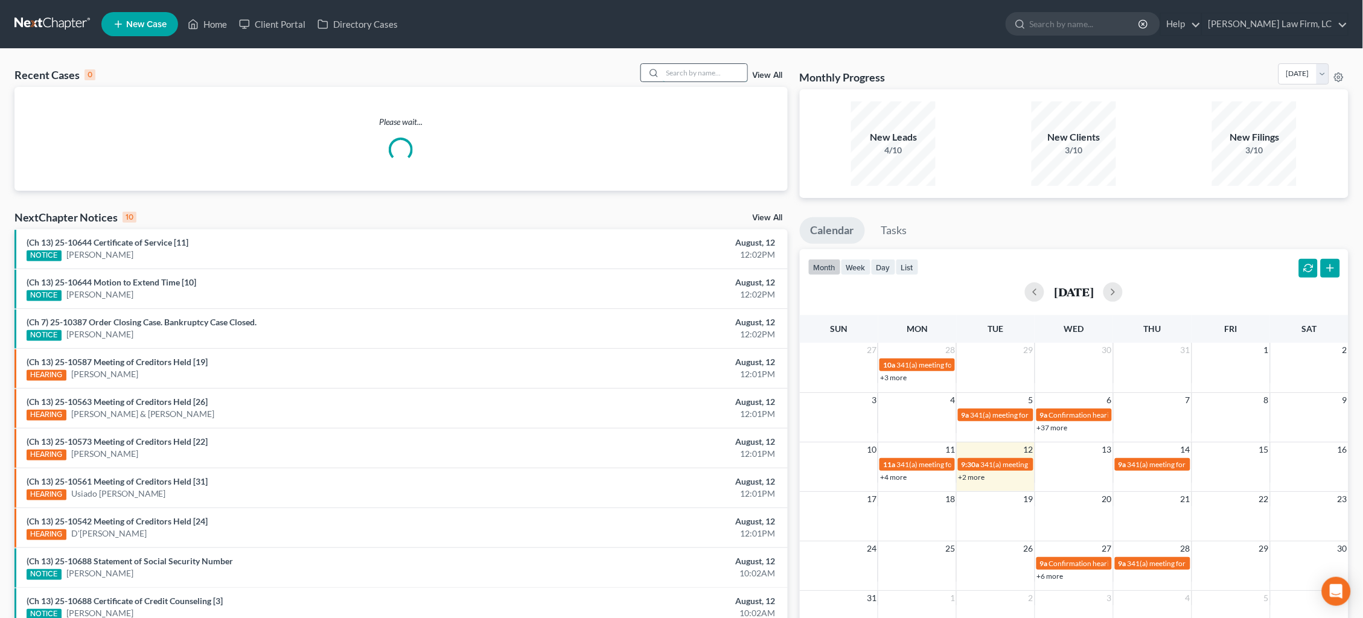
click at [707, 73] on input "search" at bounding box center [705, 73] width 85 height 18
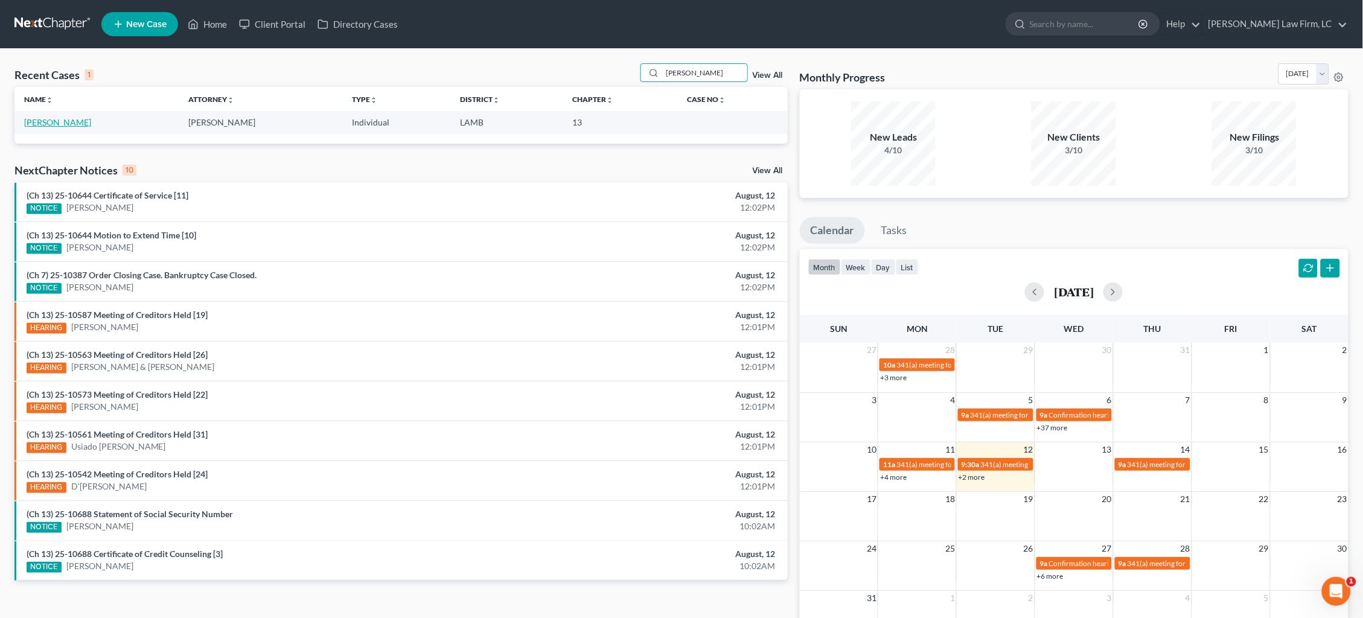
type input "[PERSON_NAME]"
click at [58, 119] on link "[PERSON_NAME]" at bounding box center [57, 122] width 67 height 10
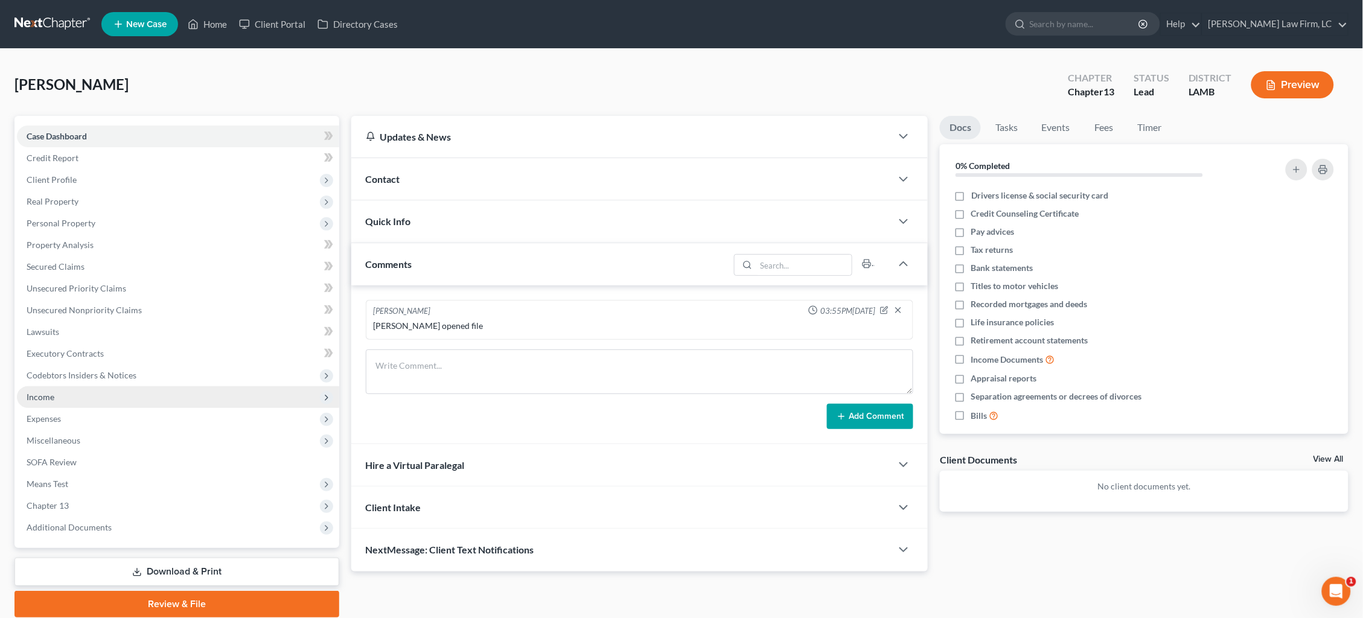
click at [156, 388] on span "Income" at bounding box center [178, 397] width 322 height 22
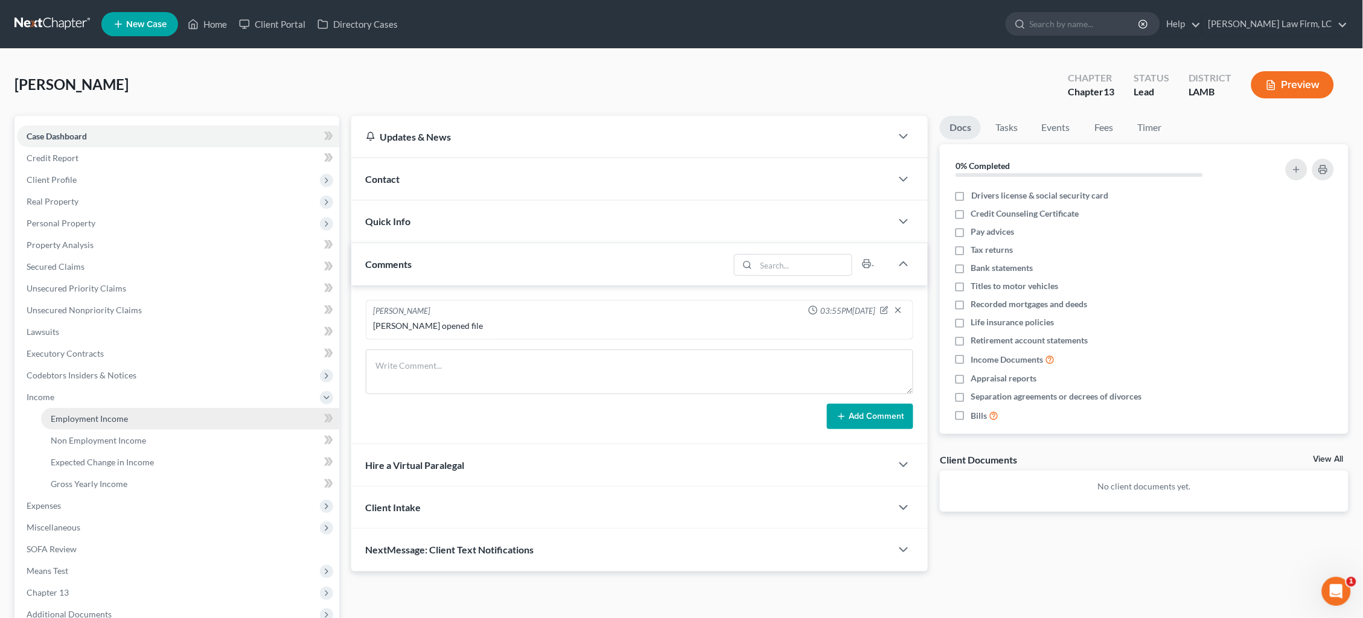
click at [145, 411] on link "Employment Income" at bounding box center [190, 419] width 298 height 22
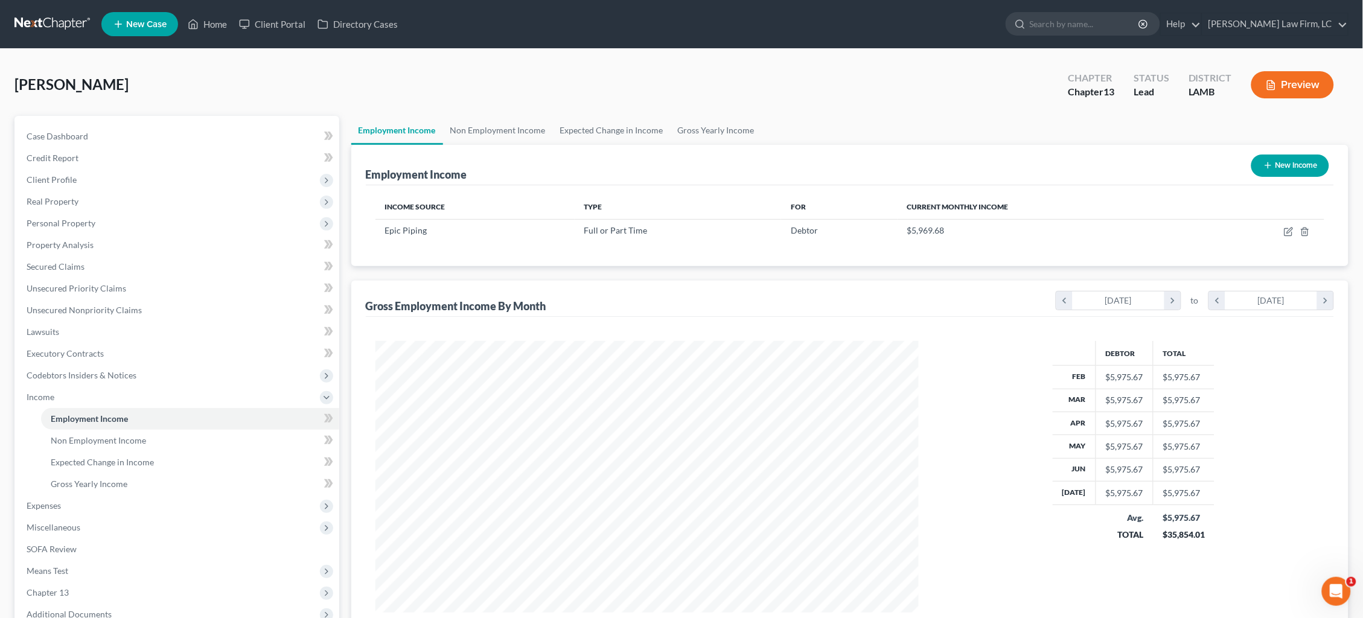
scroll to position [271, 568]
click at [92, 260] on link "Secured Claims" at bounding box center [178, 267] width 322 height 22
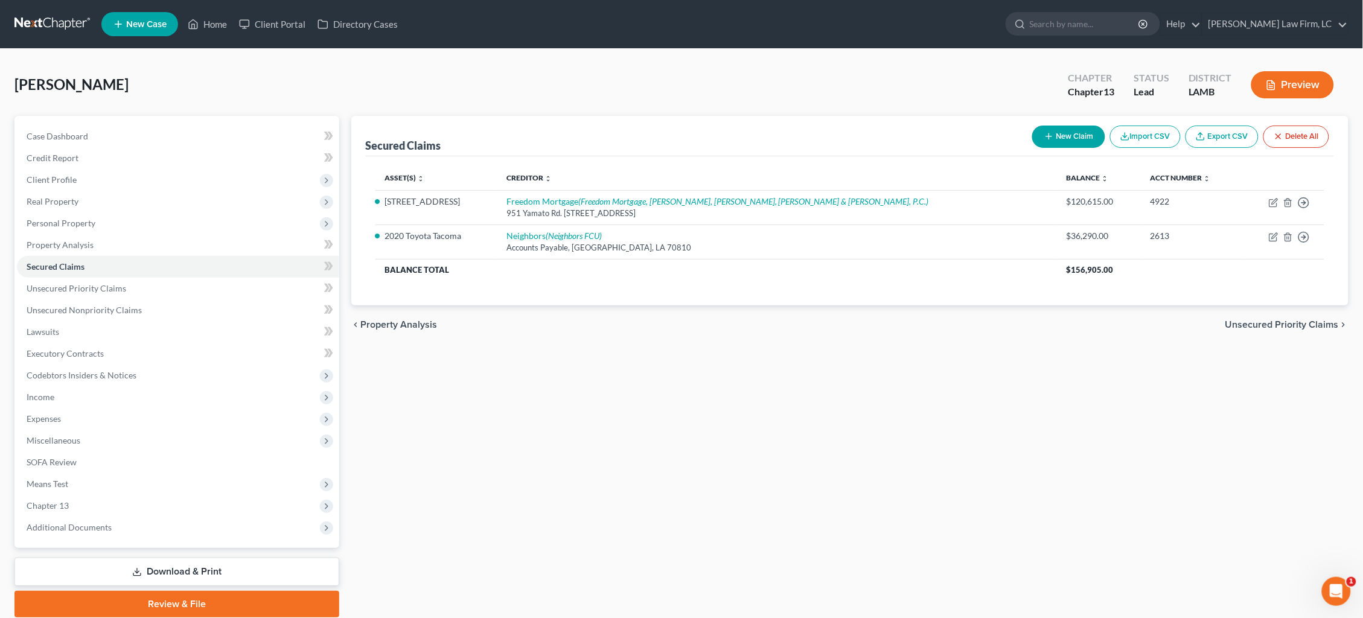
click at [1064, 132] on button "New Claim" at bounding box center [1068, 137] width 73 height 22
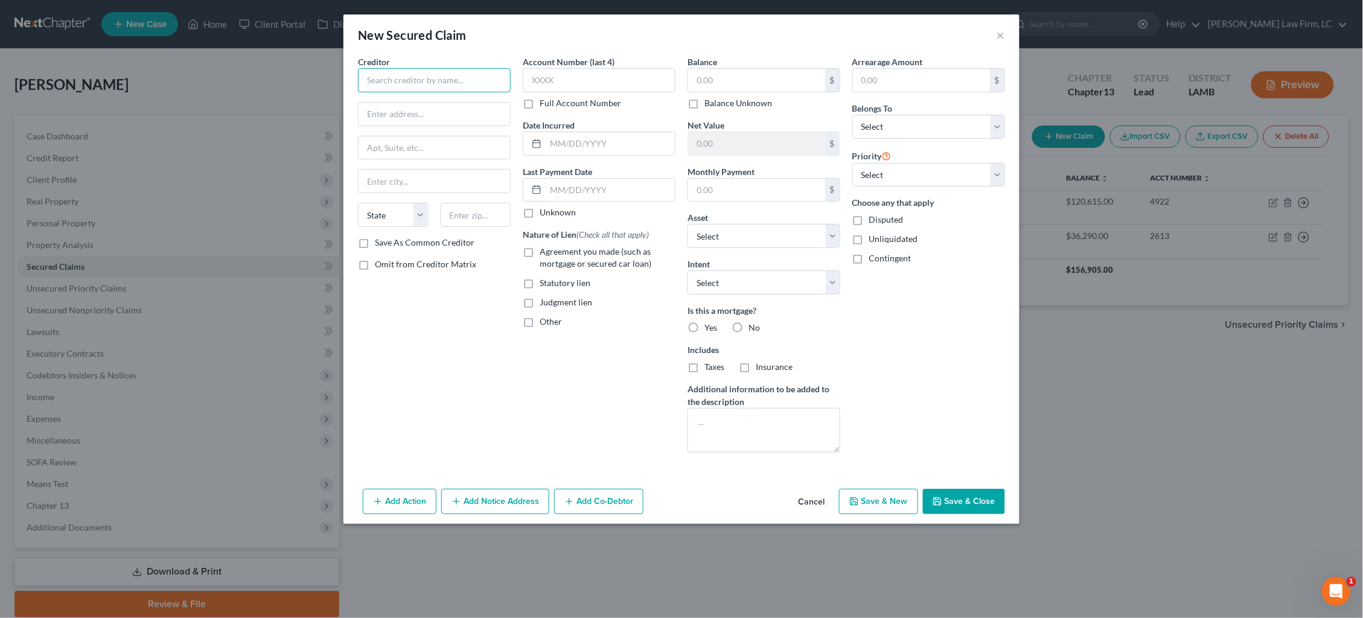
click at [456, 78] on input "text" at bounding box center [434, 80] width 153 height 24
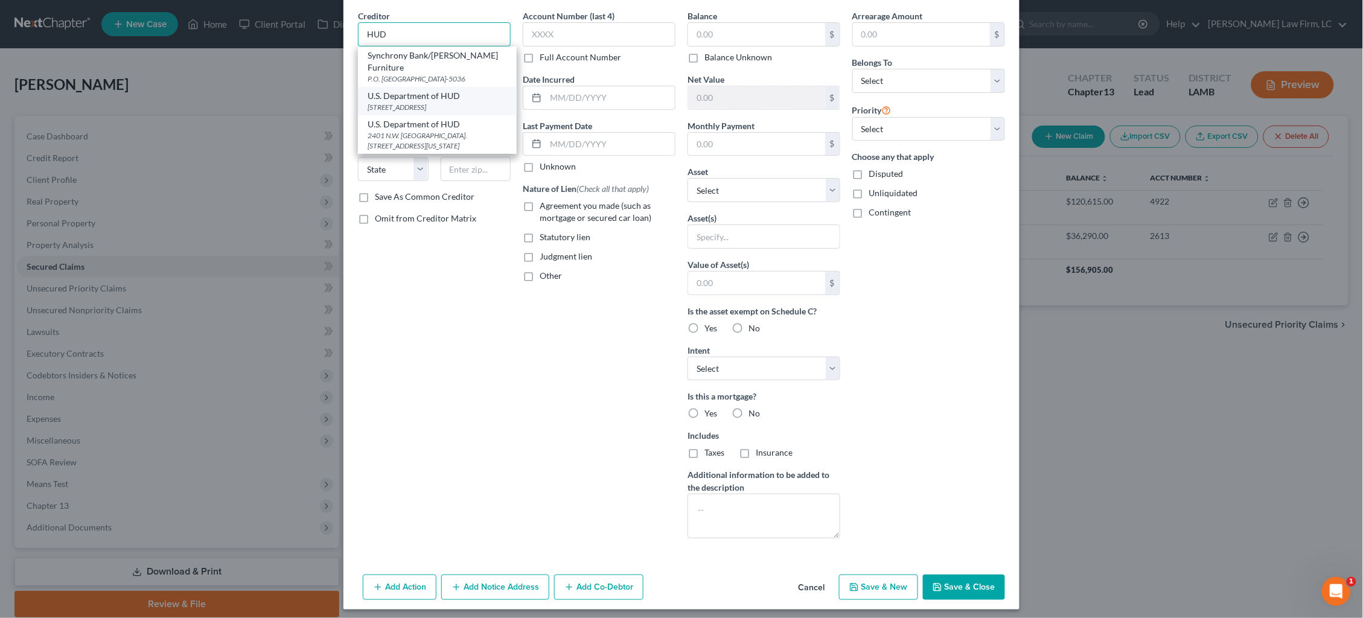
scroll to position [45, 0]
click at [454, 103] on div "[STREET_ADDRESS]" at bounding box center [437, 108] width 139 height 10
type input "U.S. Department of HUD"
type input "[STREET_ADDRESS]"
type input "Ste. 1000"
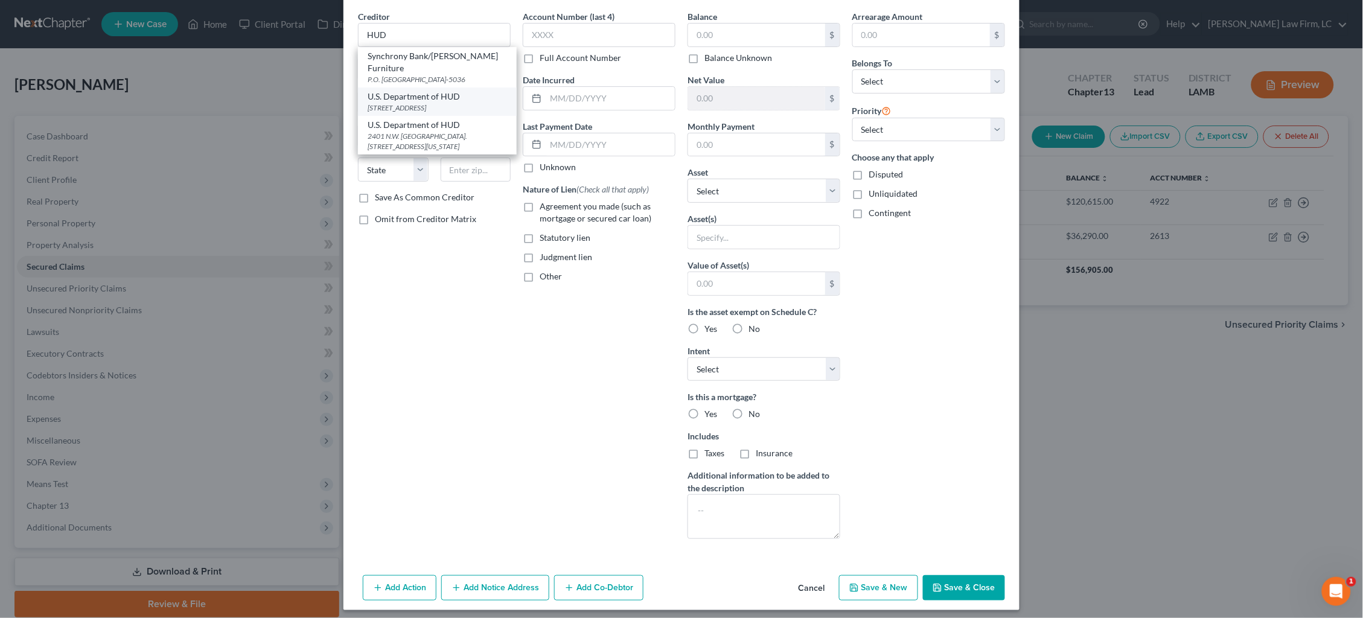
type input "[GEOGRAPHIC_DATA]"
select select "45"
type input "76102"
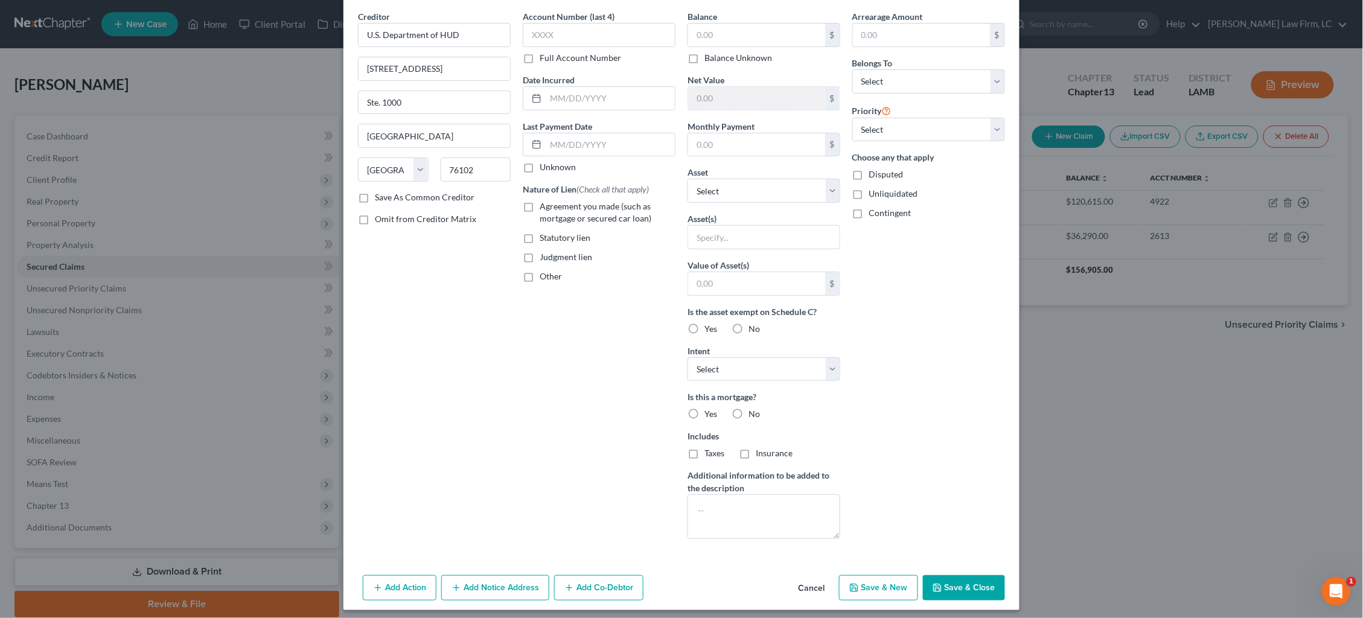
click at [493, 586] on button "Add Notice Address" at bounding box center [495, 587] width 108 height 25
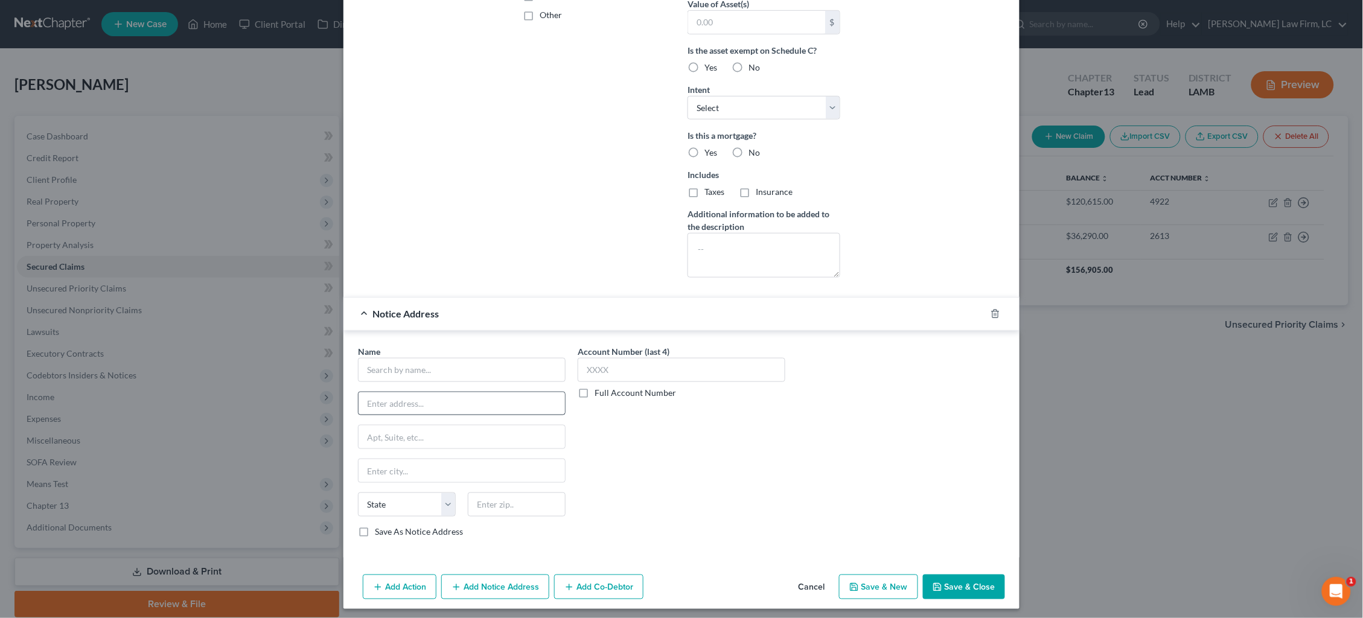
scroll to position [306, 0]
click at [432, 373] on input "text" at bounding box center [462, 371] width 208 height 24
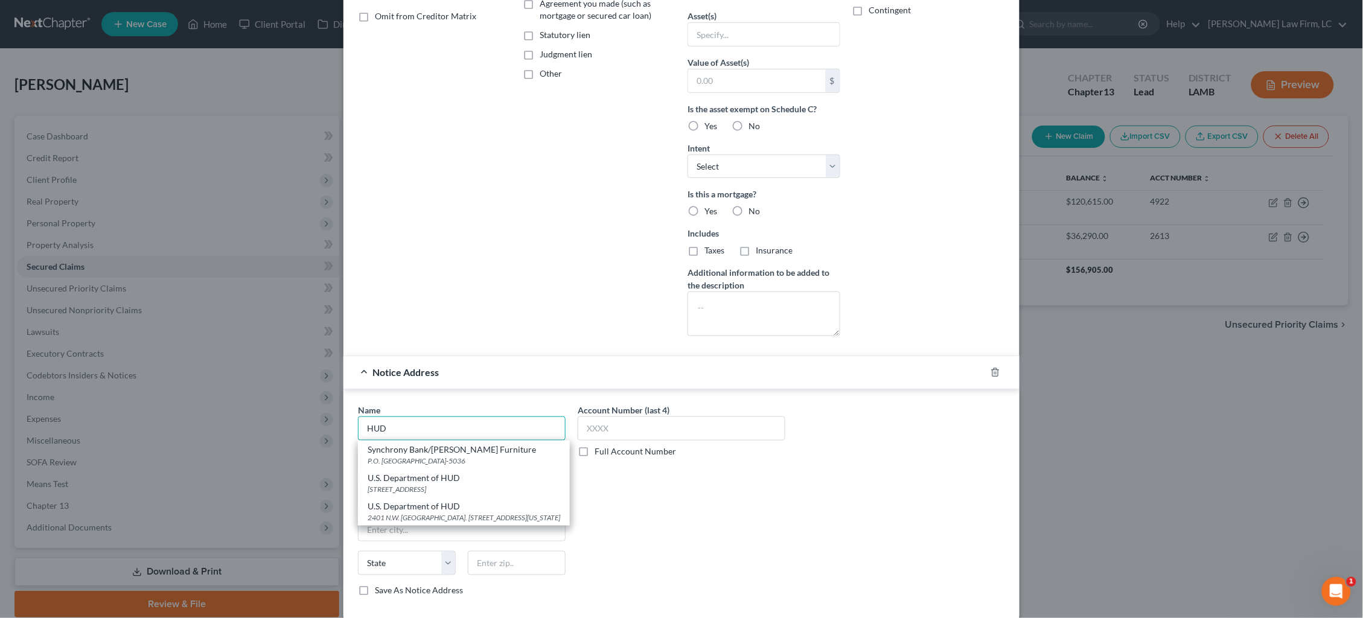
scroll to position [252, 0]
click at [503, 509] on div "2401 N.W. [GEOGRAPHIC_DATA]. [STREET_ADDRESS][US_STATE]" at bounding box center [464, 514] width 193 height 10
type input "U.S. Department of HUD"
type input "2401 N.W. 23rd St."
type input "Ste. 1A"
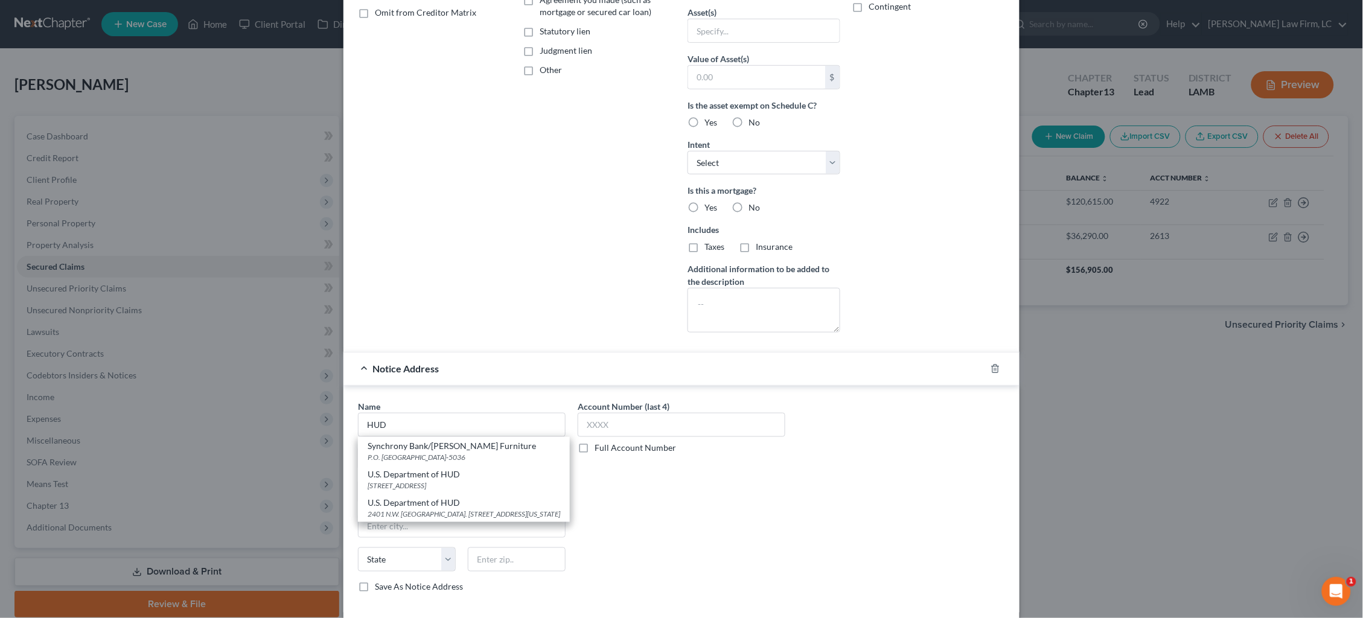
type input "[US_STATE][GEOGRAPHIC_DATA]"
select select "37"
type input "73107"
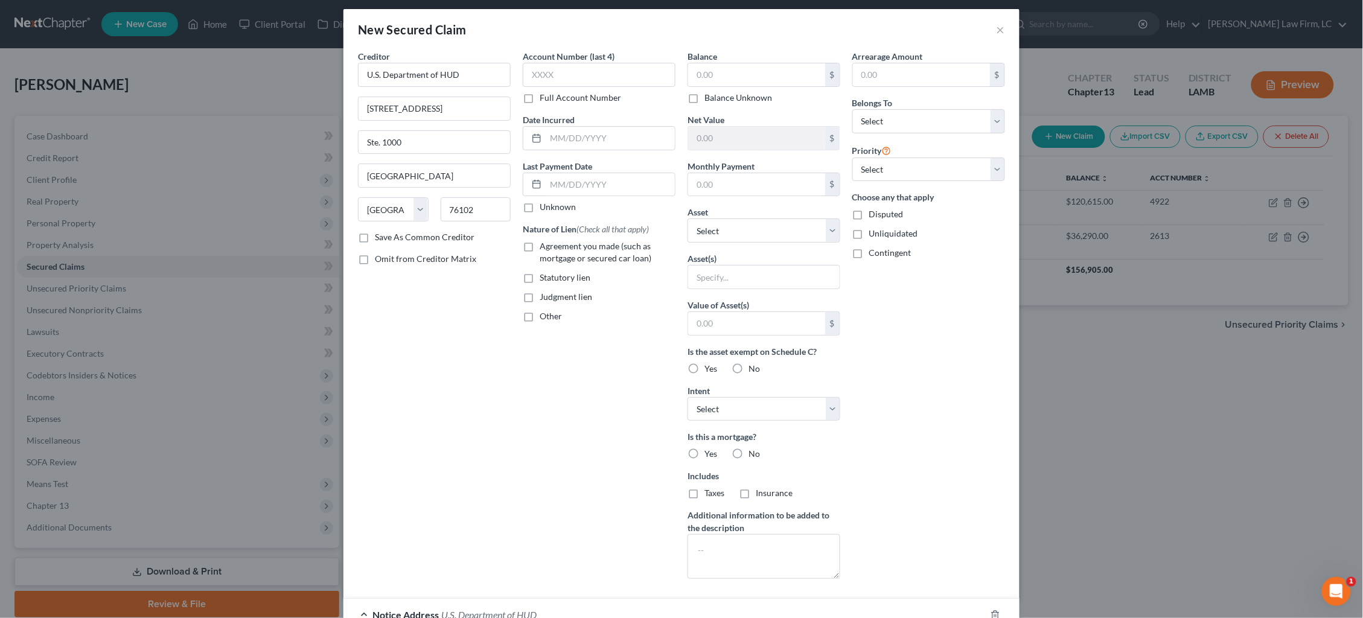
scroll to position [9, 0]
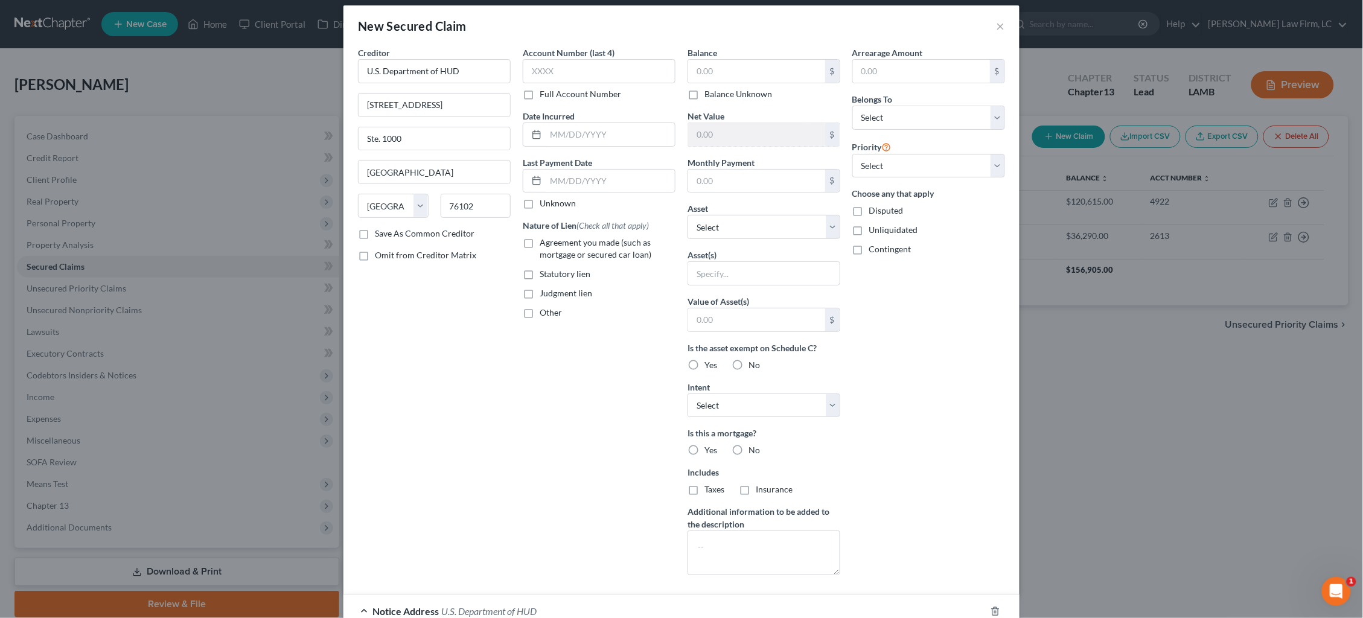
click at [550, 247] on span "Agreement you made (such as mortgage or secured car loan)" at bounding box center [596, 248] width 112 height 22
click at [550, 244] on input "Agreement you made (such as mortgage or secured car loan)" at bounding box center [548, 241] width 8 height 8
checkbox input "true"
click at [596, 133] on input "text" at bounding box center [610, 134] width 129 height 23
type input "9/2024"
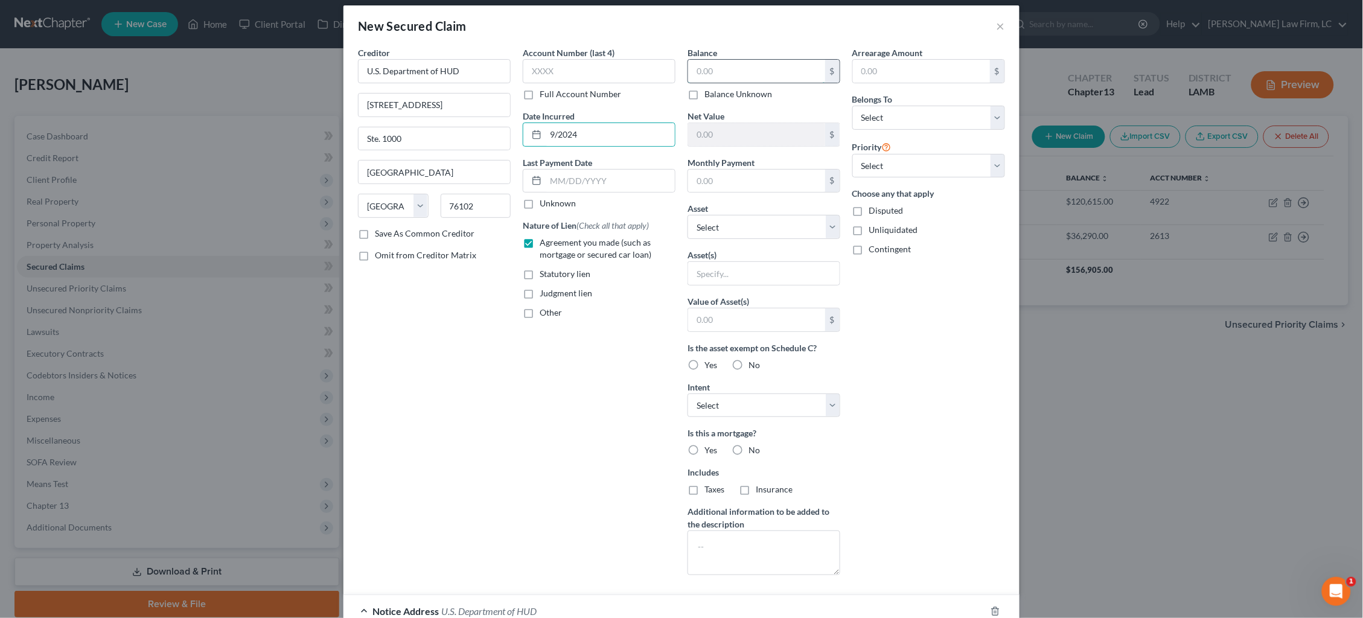
click at [735, 74] on input "text" at bounding box center [756, 71] width 137 height 23
type input "14,537.86"
select select "0"
select select "1"
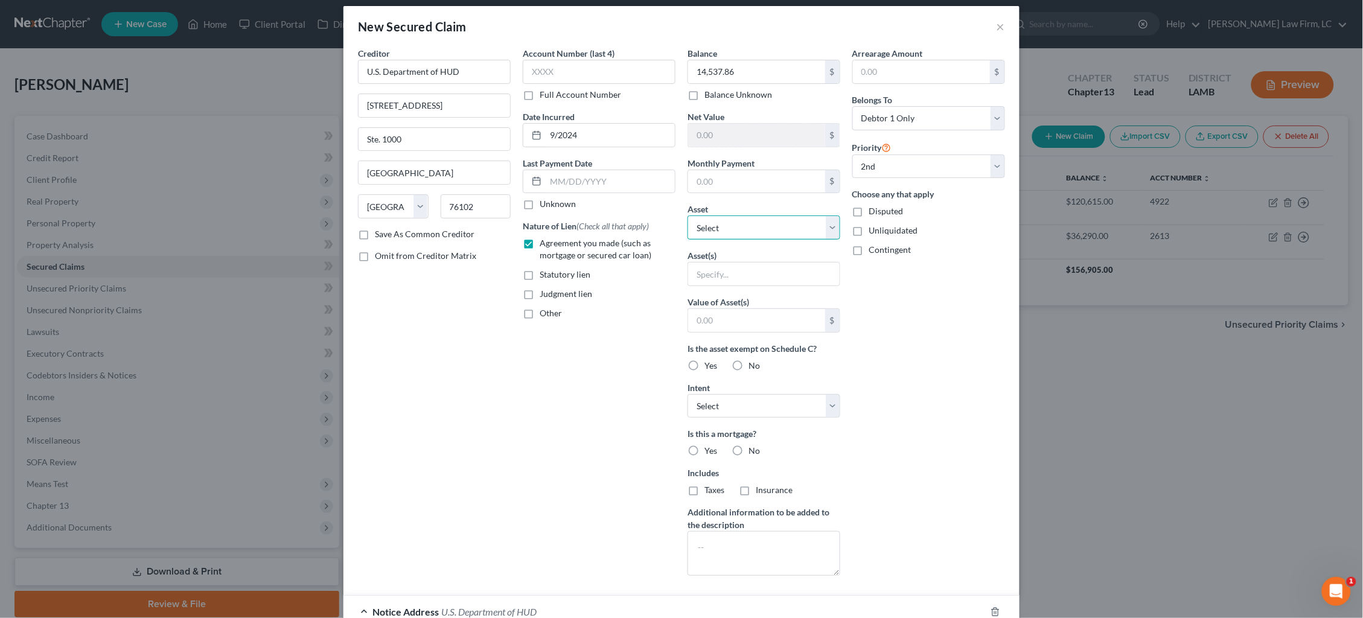
select select "3"
select select "0"
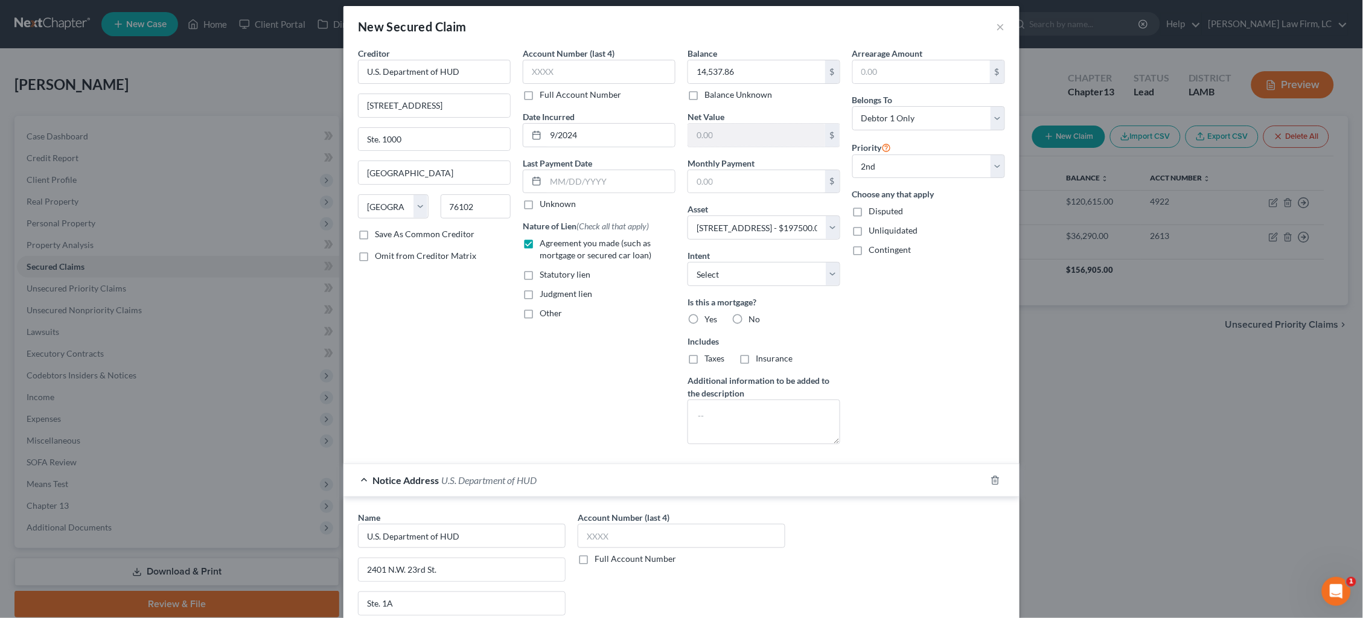
click at [704, 316] on label "Yes" at bounding box center [710, 319] width 13 height 12
click at [709, 316] on input "Yes" at bounding box center [713, 317] width 8 height 8
radio input "true"
click at [738, 403] on textarea at bounding box center [764, 422] width 153 height 45
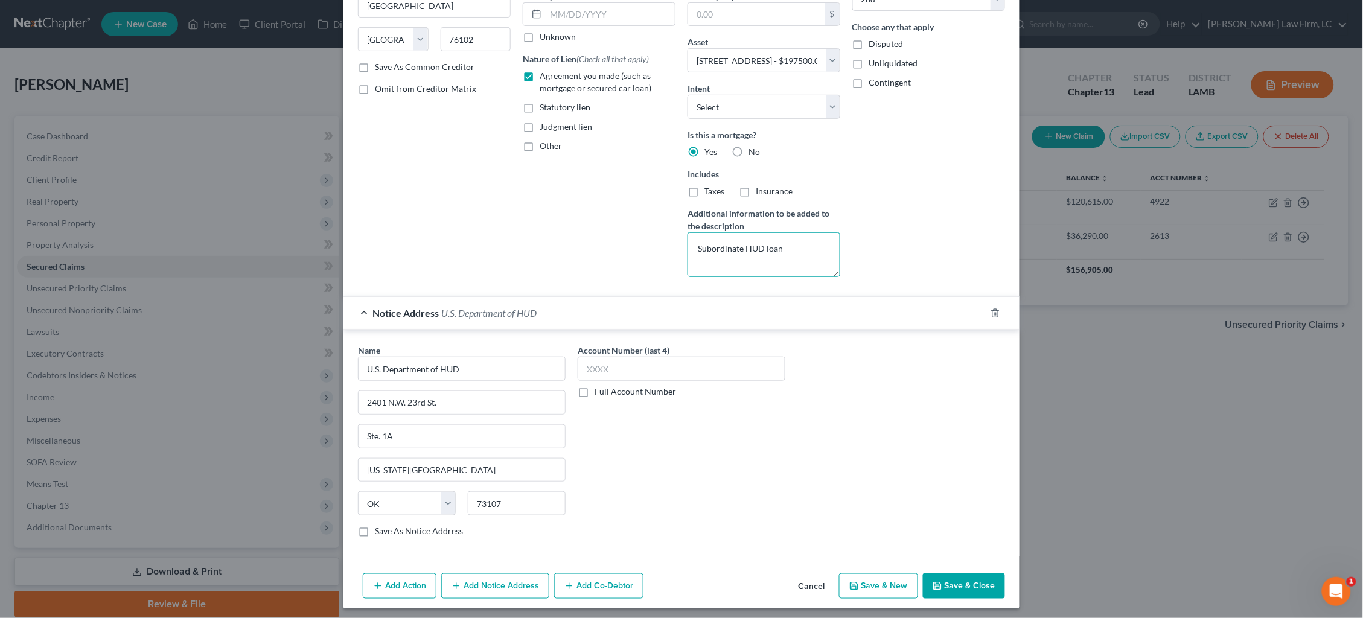
scroll to position [175, 0]
type textarea "Subordinate HUD loan"
click at [976, 578] on button "Save & Close" at bounding box center [964, 586] width 82 height 25
select select
select select "1"
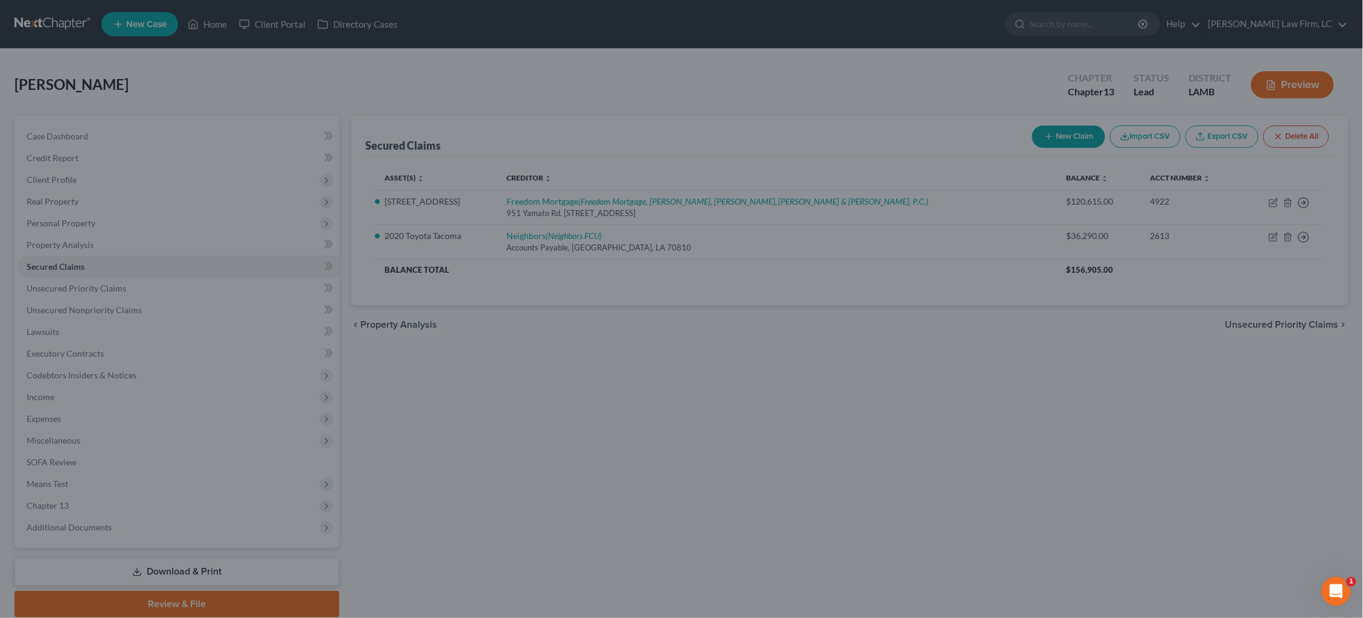
type input "62,347.14"
type input "0.00"
select select "3"
select select "0"
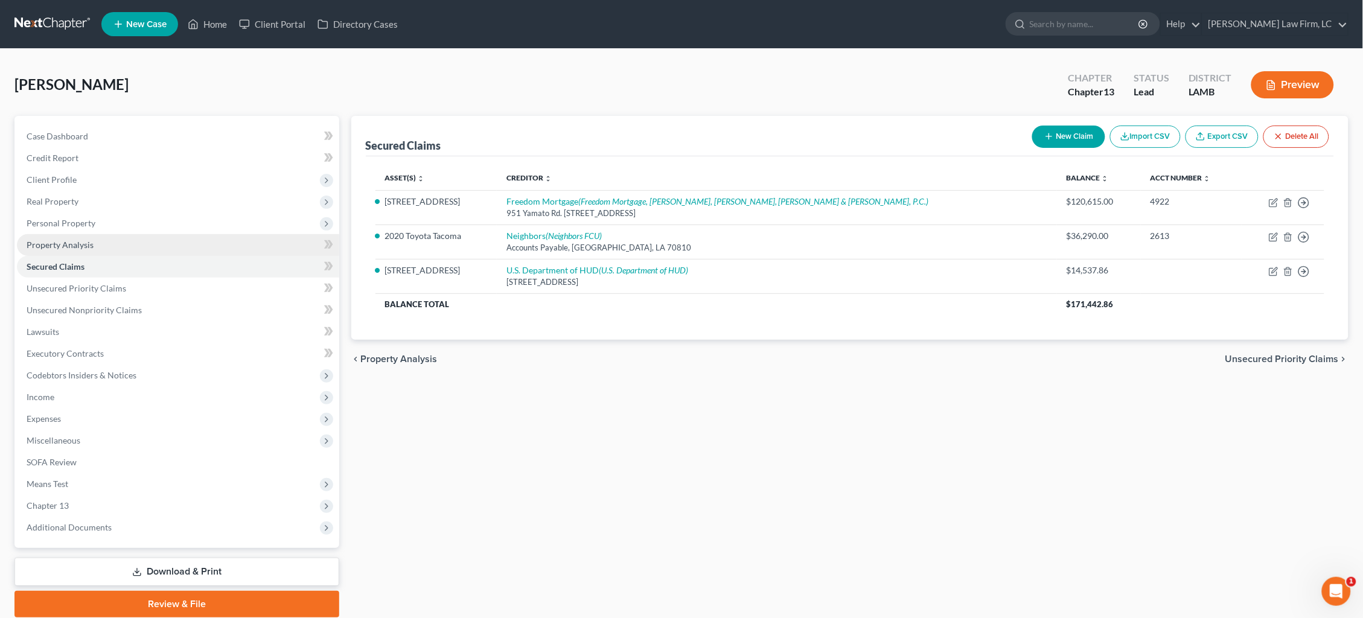
click at [93, 250] on ul "Case Dashboard Payments Invoices Payments Payments Credit Report Client Profile" at bounding box center [178, 332] width 322 height 413
click at [93, 242] on link "Property Analysis" at bounding box center [178, 245] width 322 height 22
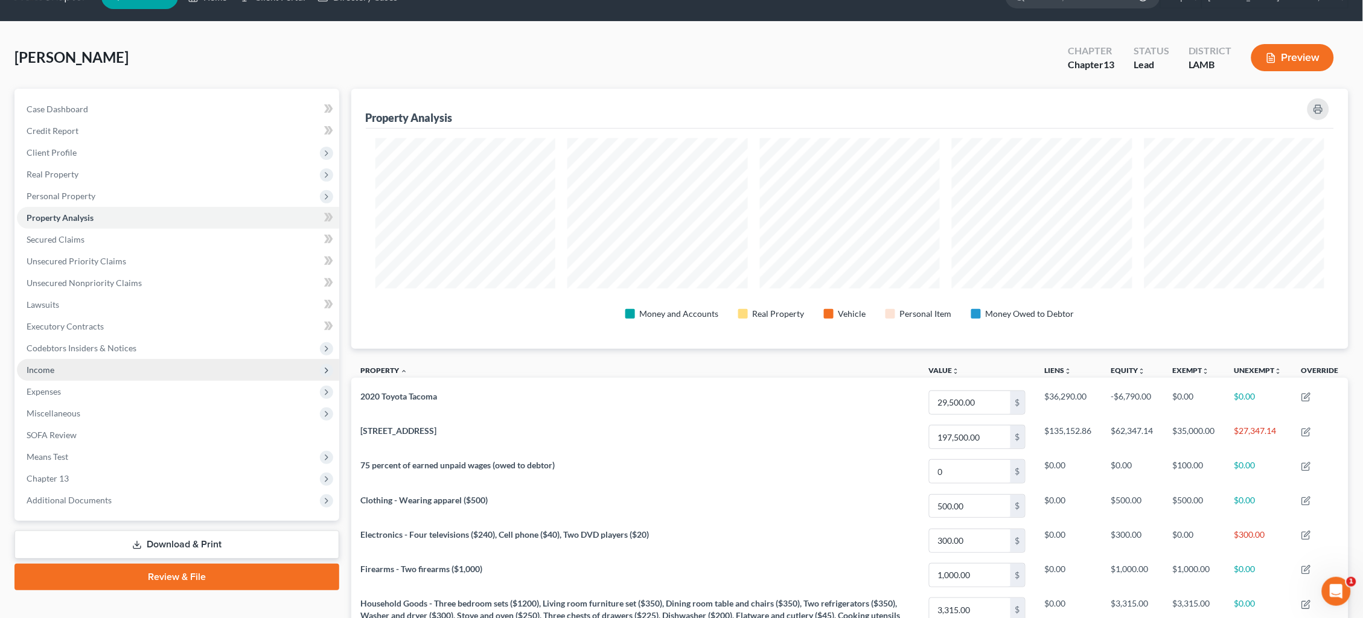
click at [123, 362] on span "Income" at bounding box center [178, 370] width 322 height 22
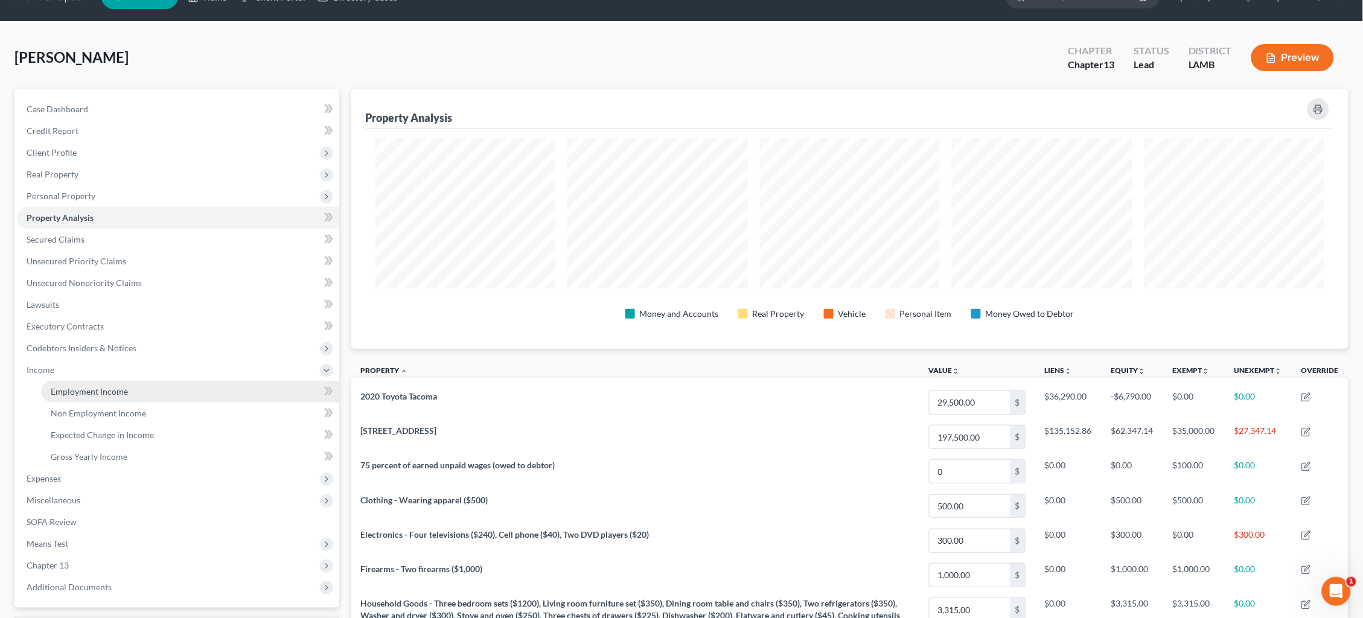
drag, startPoint x: 154, startPoint y: 381, endPoint x: 219, endPoint y: 381, distance: 65.2
click at [154, 381] on link "Employment Income" at bounding box center [190, 392] width 298 height 22
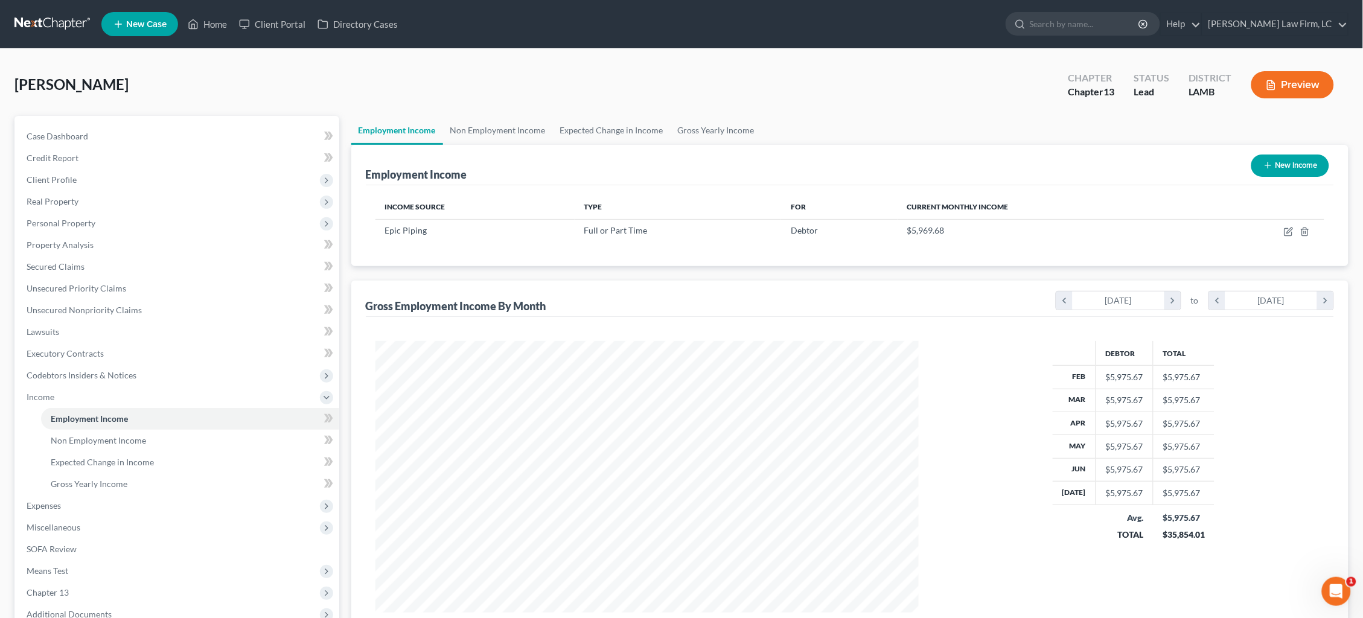
scroll to position [271, 568]
click at [1287, 77] on button "Preview" at bounding box center [1292, 84] width 83 height 27
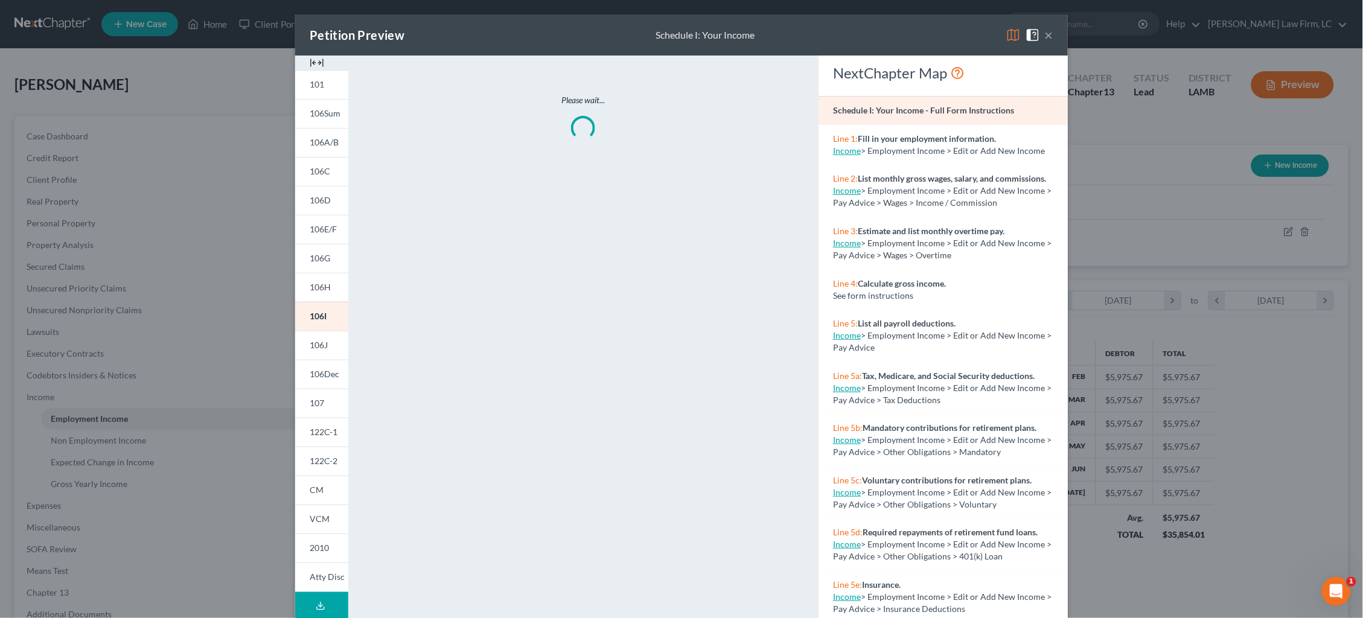
click at [1013, 39] on img at bounding box center [1013, 35] width 14 height 14
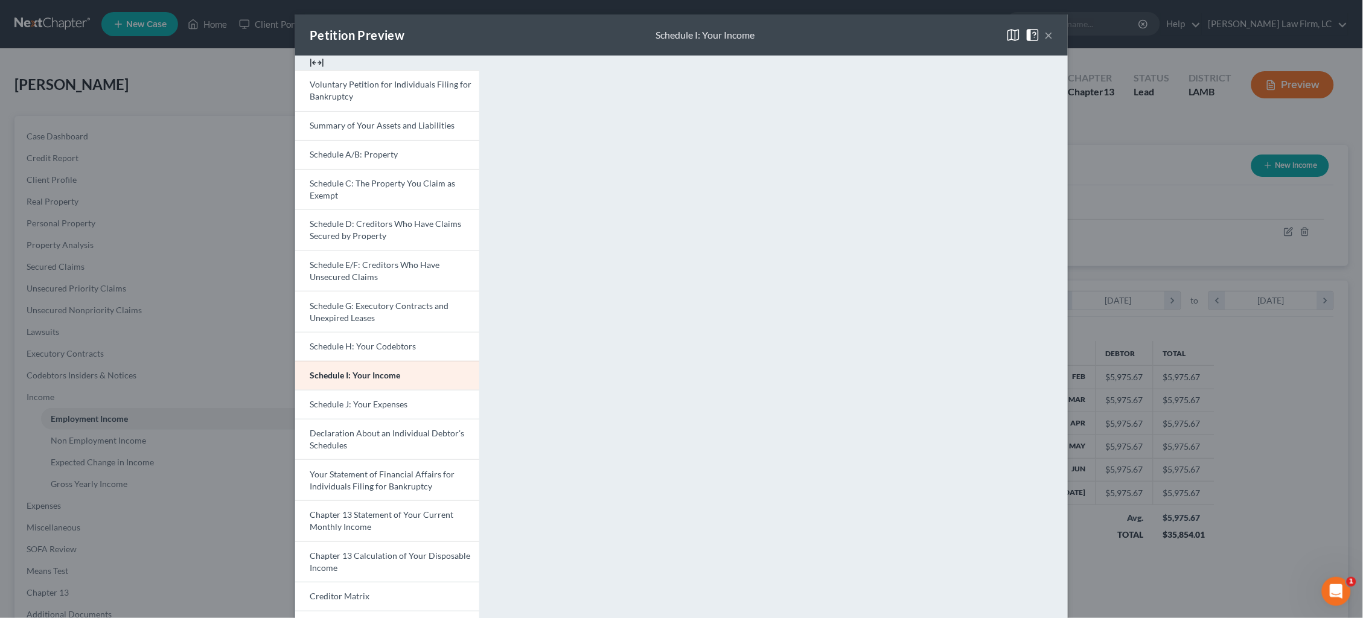
click at [1125, 122] on div "Petition Preview Schedule I: Your Income × Voluntary Petition for Individuals F…" at bounding box center [681, 309] width 1363 height 618
